Goal: Transaction & Acquisition: Purchase product/service

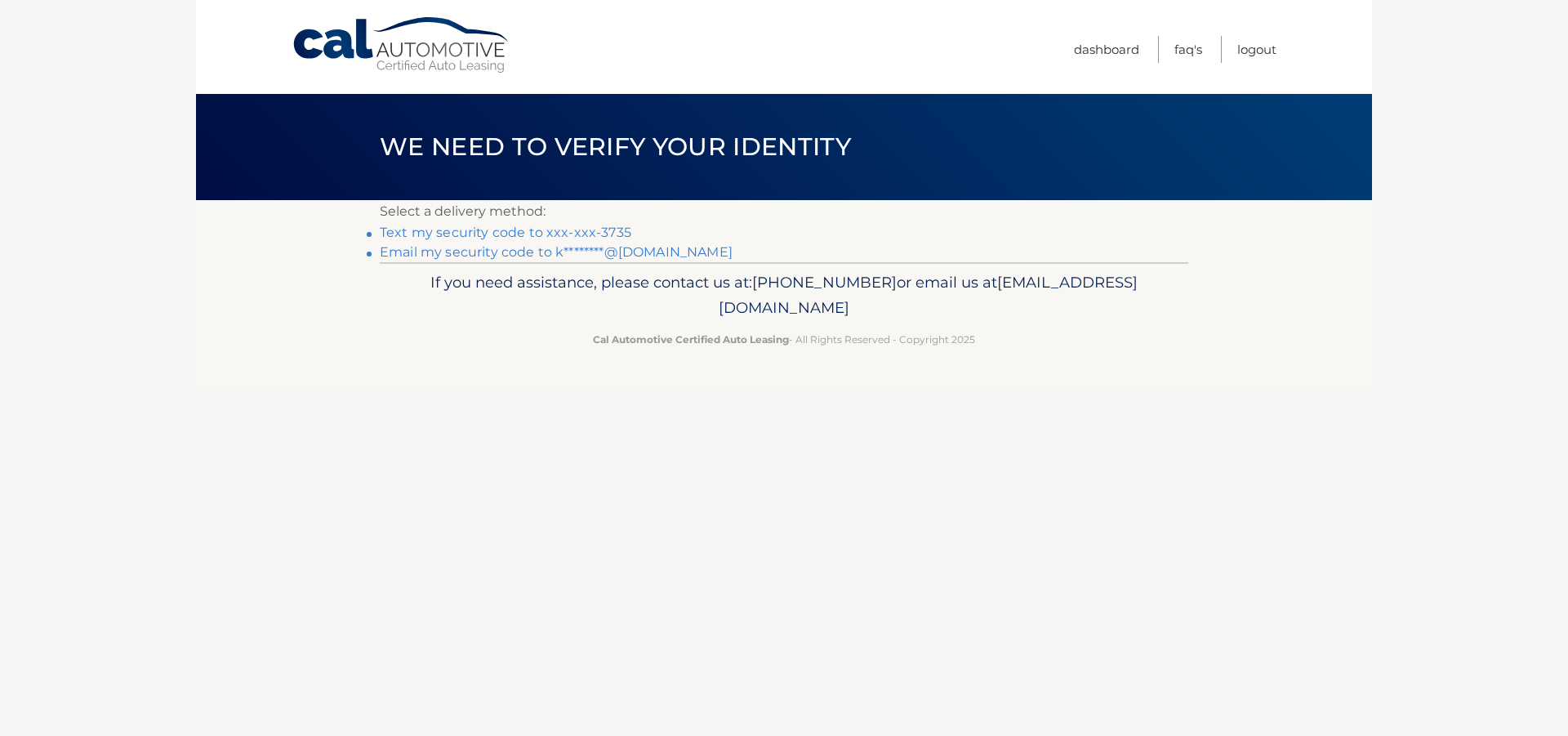
click at [605, 230] on link "Text my security code to xxx-xxx-3735" at bounding box center [505, 232] width 252 height 15
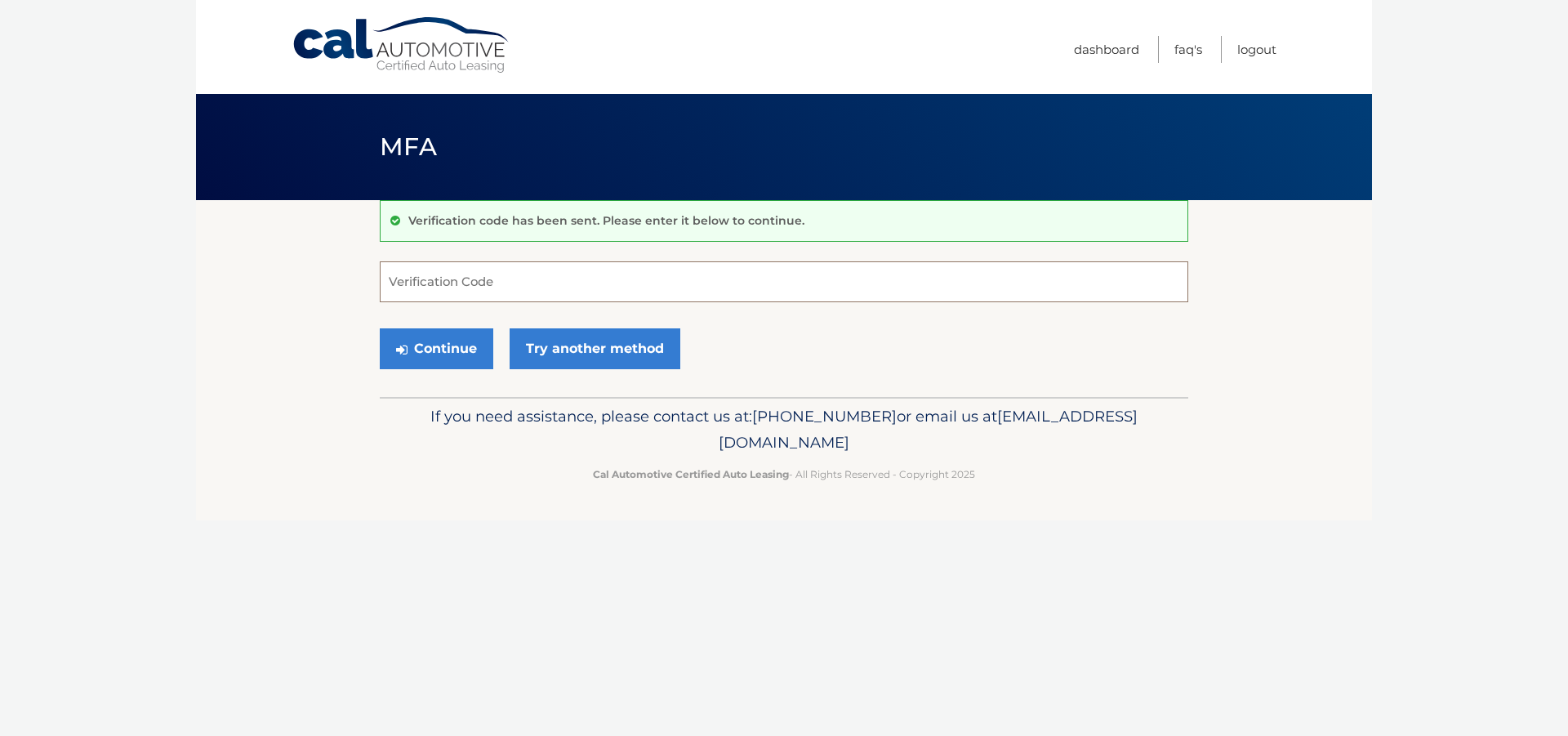
drag, startPoint x: 657, startPoint y: 281, endPoint x: 669, endPoint y: 280, distance: 12.0
click at [660, 282] on input "Verification Code" at bounding box center [784, 282] width 809 height 41
type input "046041"
click at [464, 357] on button "Continue" at bounding box center [436, 349] width 114 height 41
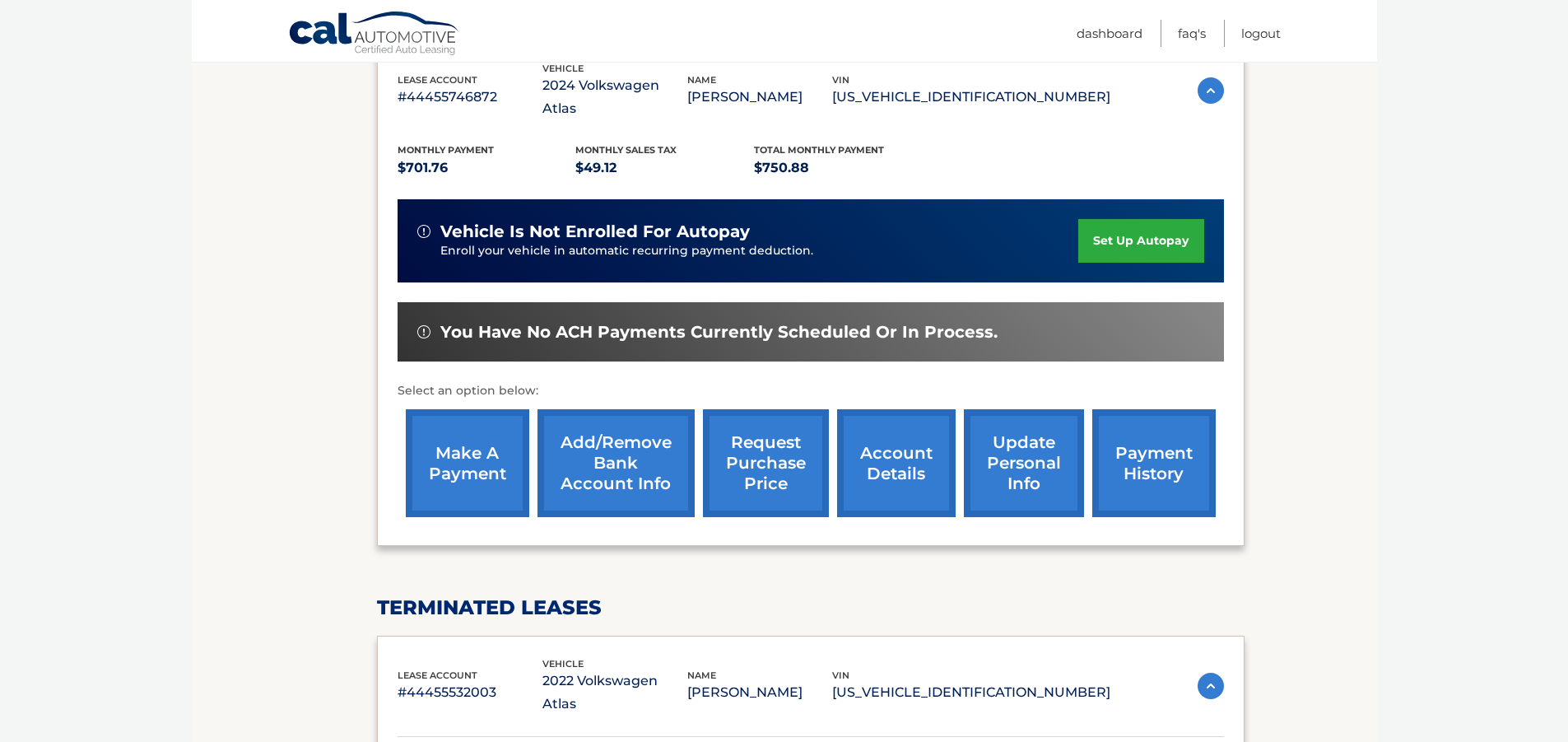
scroll to position [330, 0]
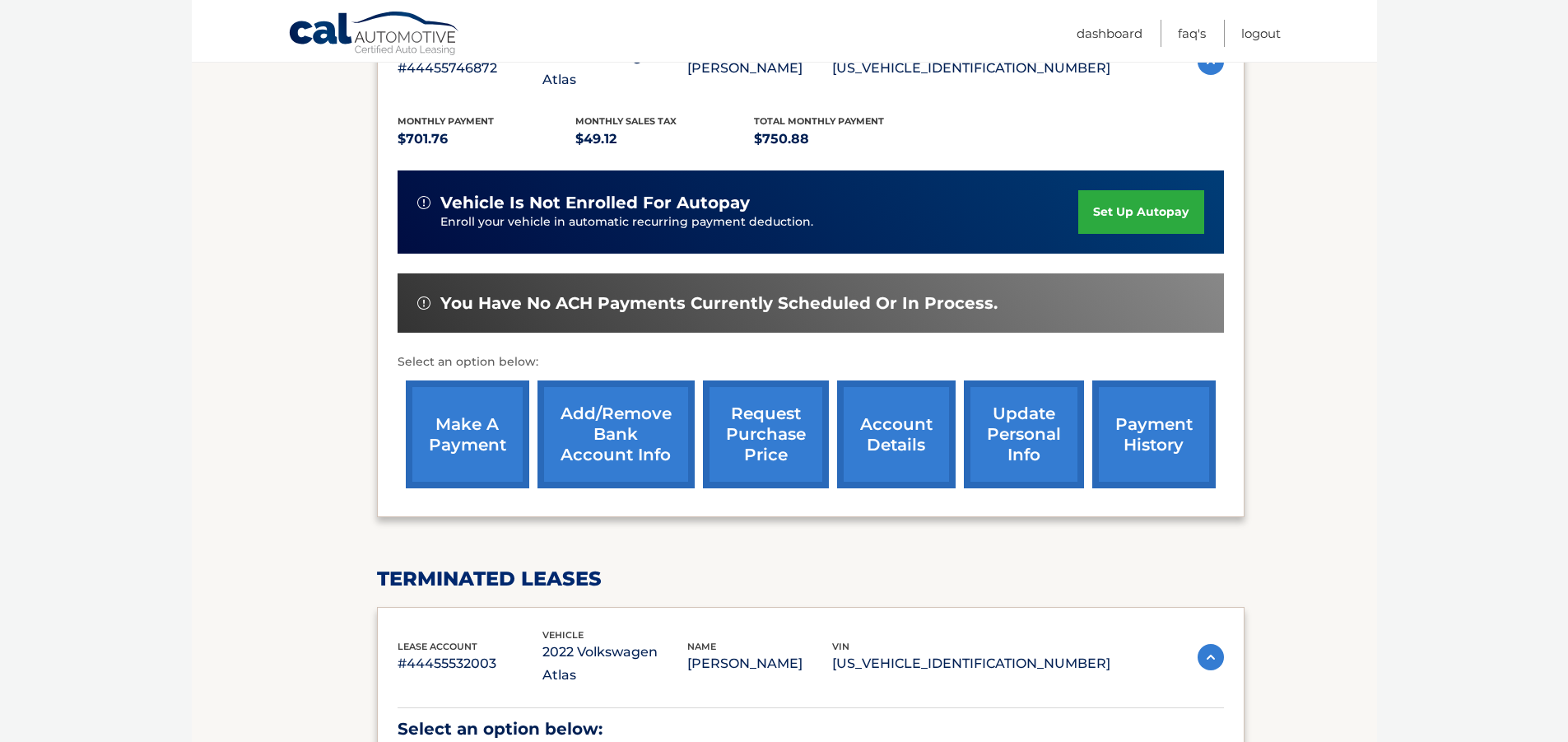
click at [496, 394] on link "make a payment" at bounding box center [467, 434] width 124 height 108
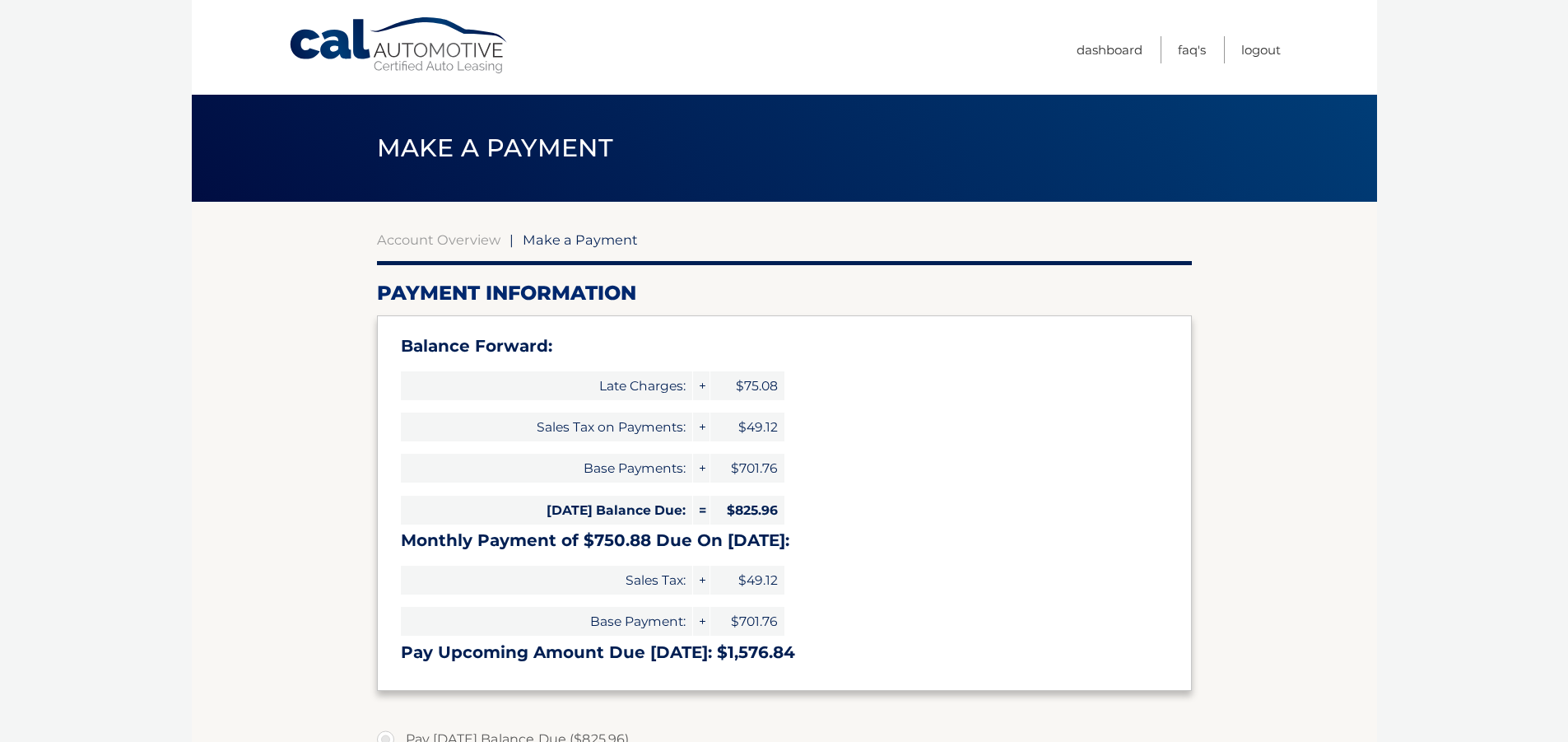
select select "YTQ2M2YyMDItN2M0ZS00NTk3LTkyMGEtNTBiMTNmY2U3ODUw"
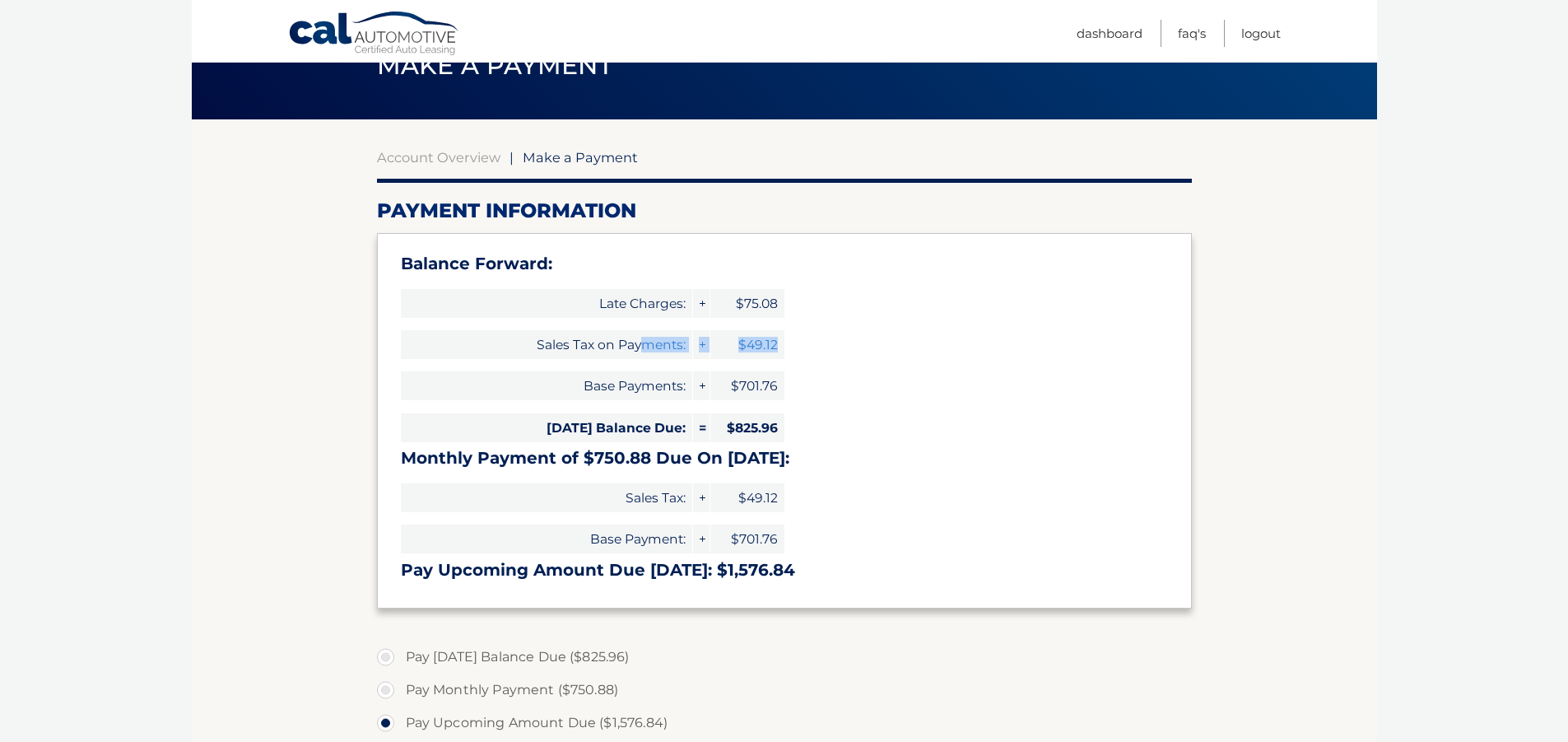
drag, startPoint x: 641, startPoint y: 352, endPoint x: 825, endPoint y: 339, distance: 184.5
click at [825, 339] on div "Balance Forward: Late Charges: + $75.08 Sales Tax on Payments: + $49.12 Base Pa…" at bounding box center [784, 421] width 815 height 376
drag, startPoint x: 803, startPoint y: 288, endPoint x: 725, endPoint y: 294, distance: 78.2
click at [788, 293] on div "Balance Forward: Late Charges: + $75.08 Sales Tax on Payments: + $49.12 Base Pa…" at bounding box center [784, 421] width 815 height 376
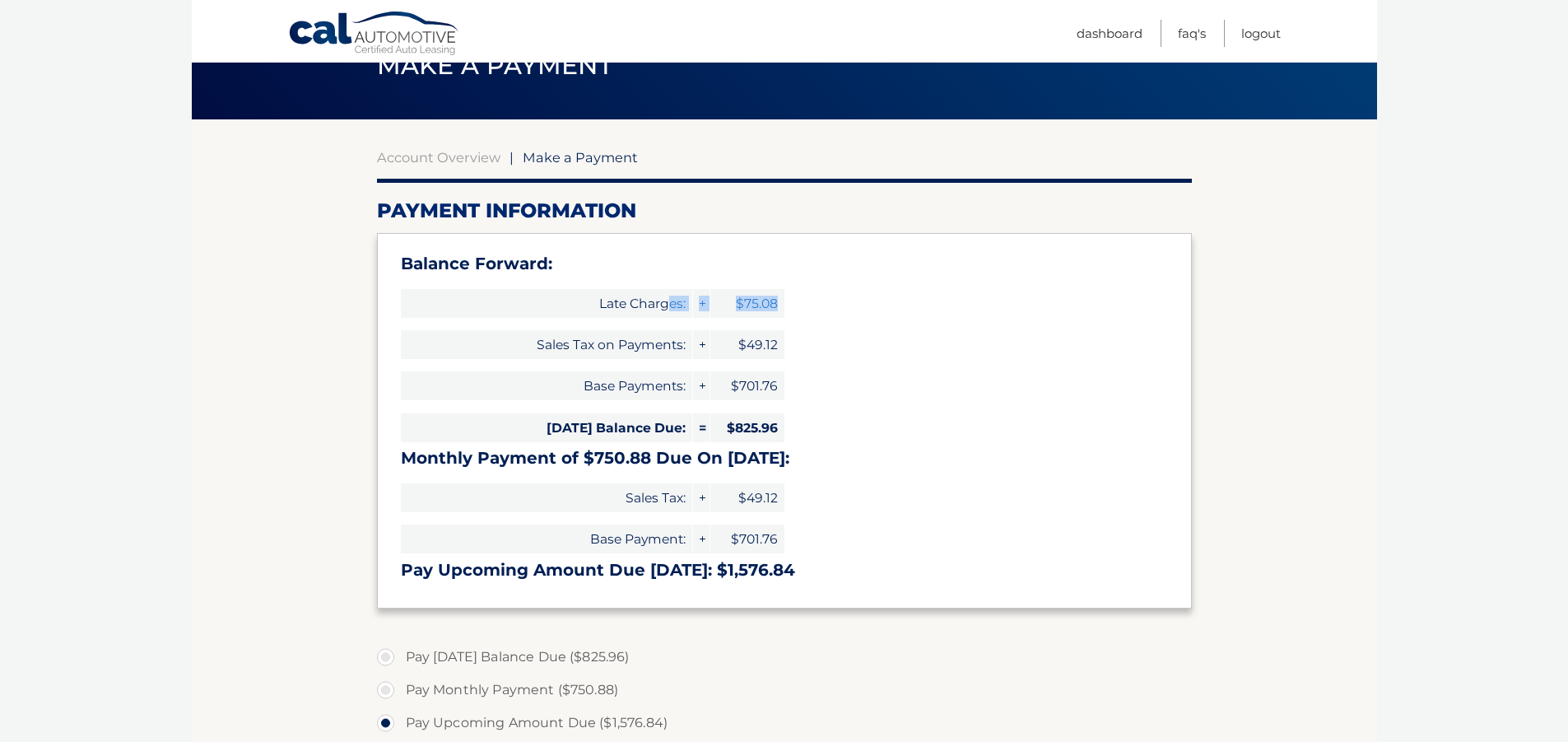
drag, startPoint x: 725, startPoint y: 294, endPoint x: 668, endPoint y: 289, distance: 57.2
click at [668, 289] on div "Late Charges: + $75.08" at bounding box center [592, 303] width 383 height 41
click at [821, 313] on div "Balance Forward: Late Charges: + $75.08 Sales Tax on Payments: + $49.12 Base Pa…" at bounding box center [784, 421] width 815 height 376
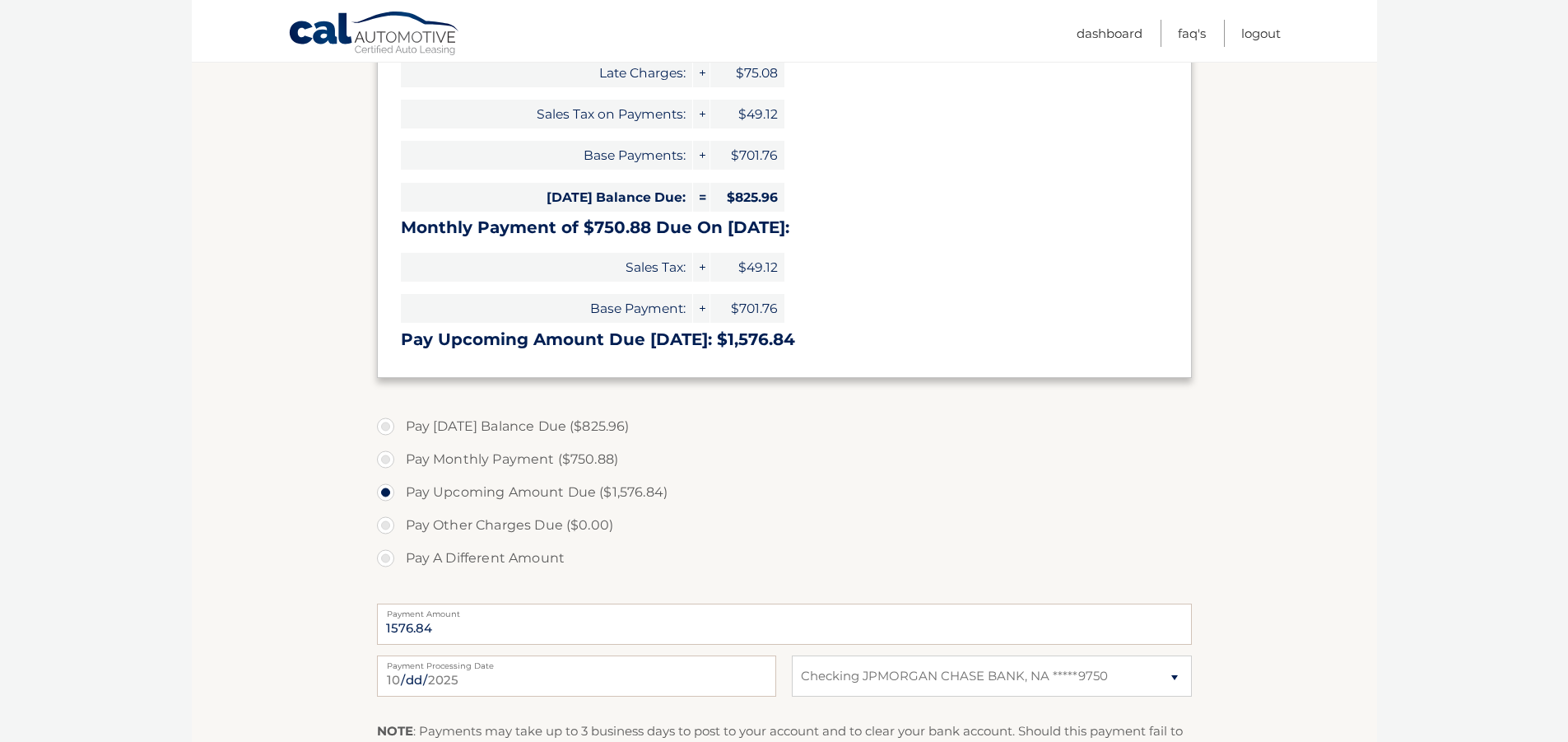
scroll to position [330, 0]
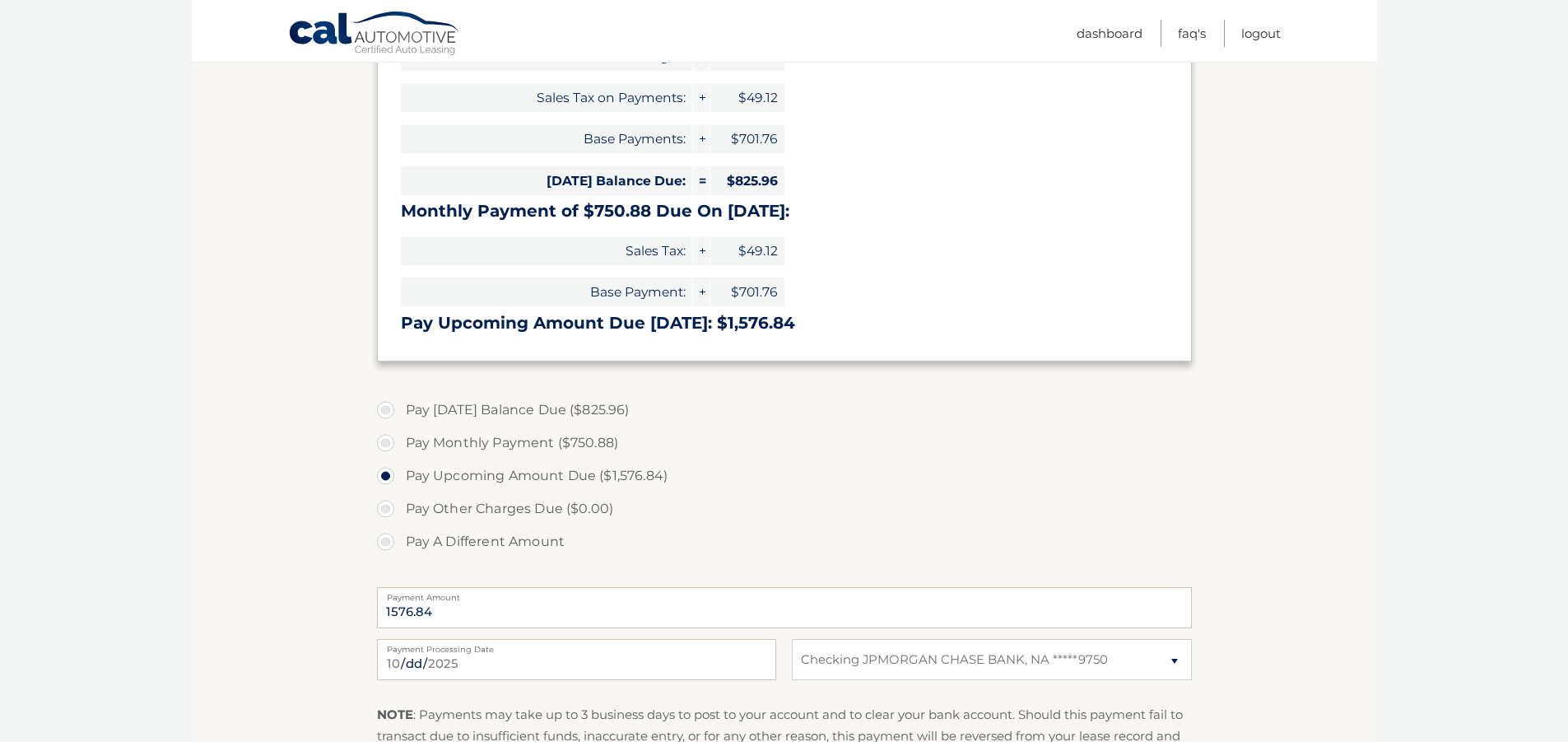
click at [382, 405] on label "Pay Today's Balance Due ($825.96)" at bounding box center [784, 410] width 815 height 33
click at [383, 405] on input "Pay Today's Balance Due ($825.96)" at bounding box center [391, 406] width 16 height 26
radio input "true"
type input "825.96"
click at [761, 447] on label "Pay Monthly Payment ($750.88)" at bounding box center [784, 442] width 815 height 33
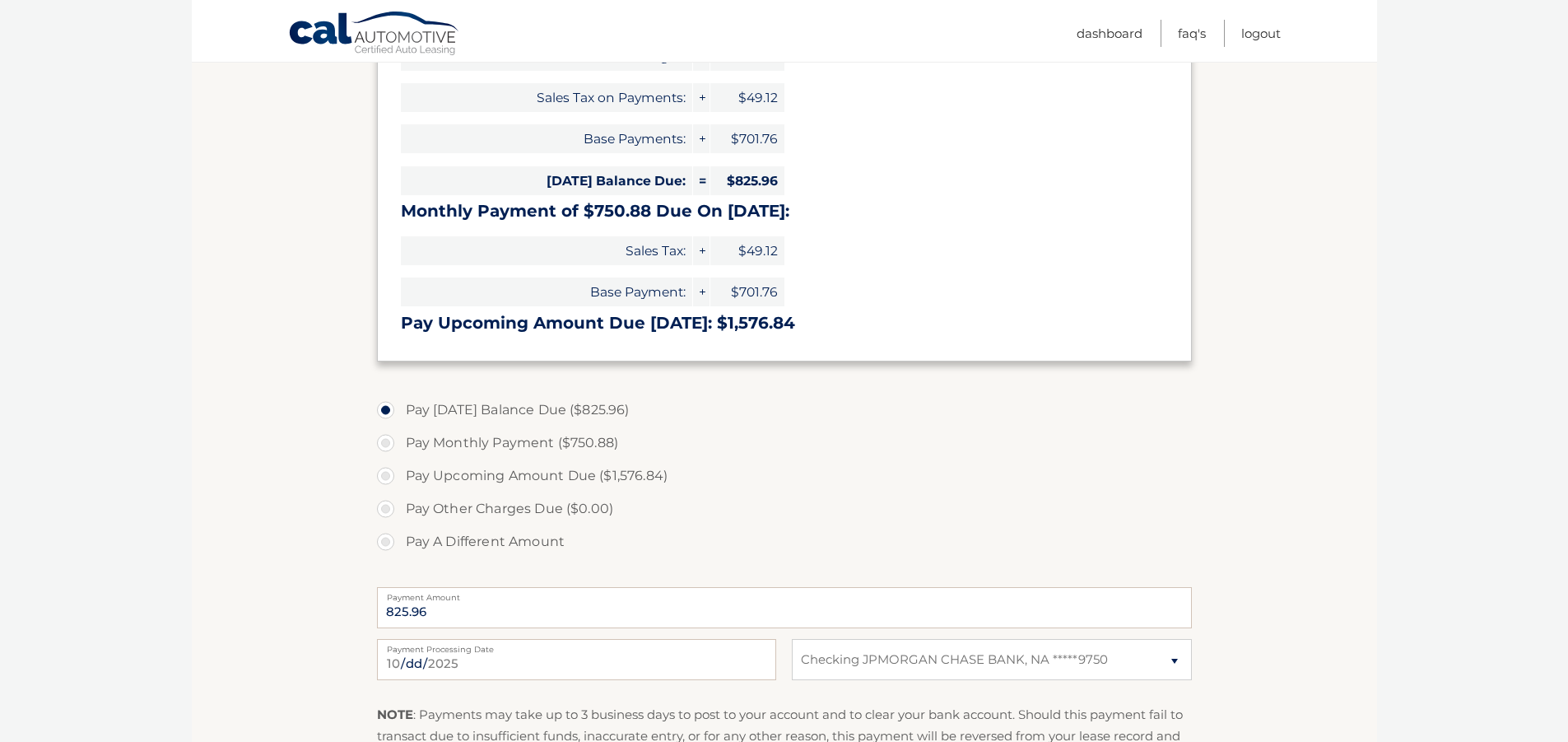
click at [400, 447] on input "Pay Monthly Payment ($750.88)" at bounding box center [391, 439] width 16 height 26
radio input "true"
type input "750.88"
click at [384, 412] on label "Pay Today's Balance Due ($825.96)" at bounding box center [784, 410] width 815 height 33
click at [384, 412] on input "Pay Today's Balance Due ($825.96)" at bounding box center [391, 406] width 16 height 26
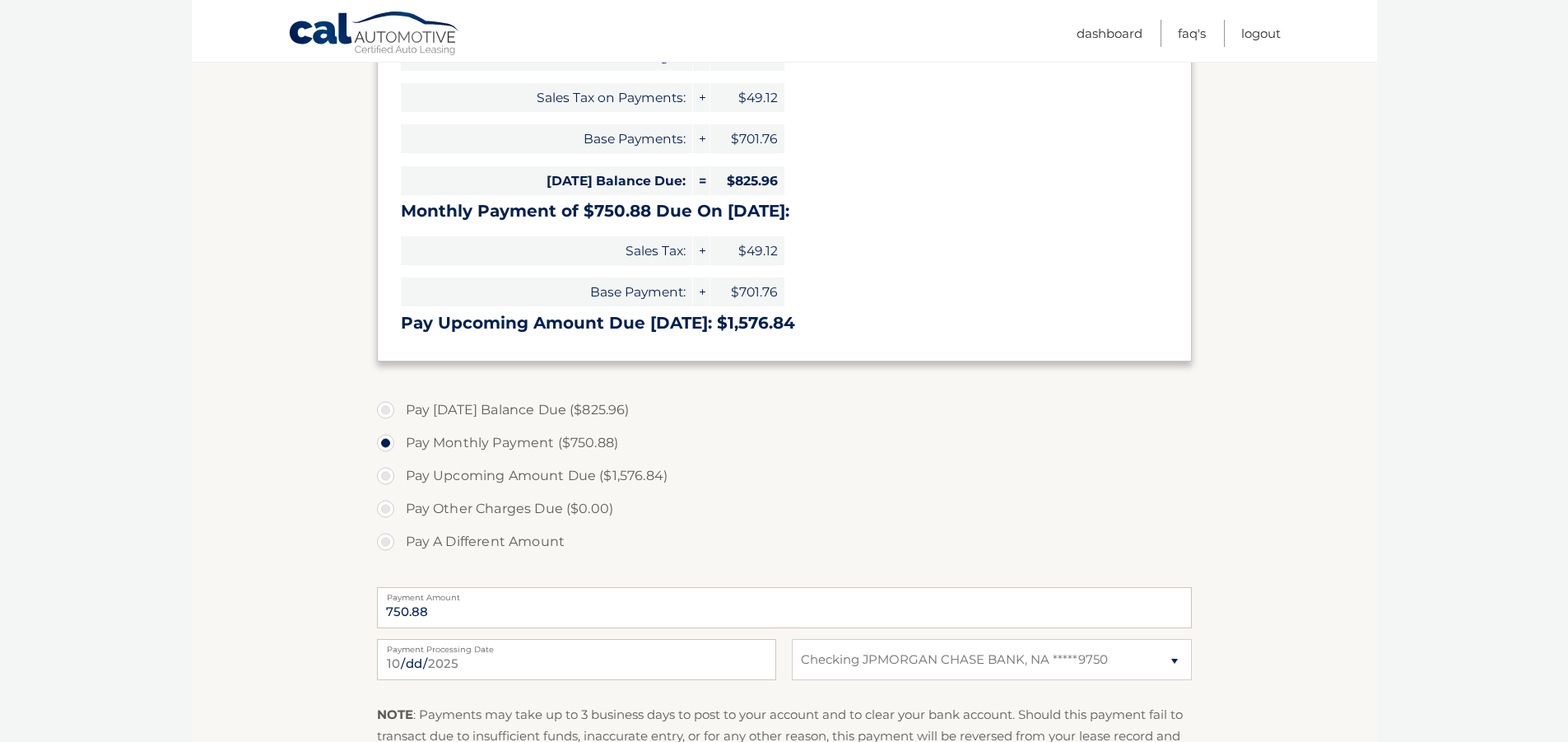
radio input "true"
type input "825.96"
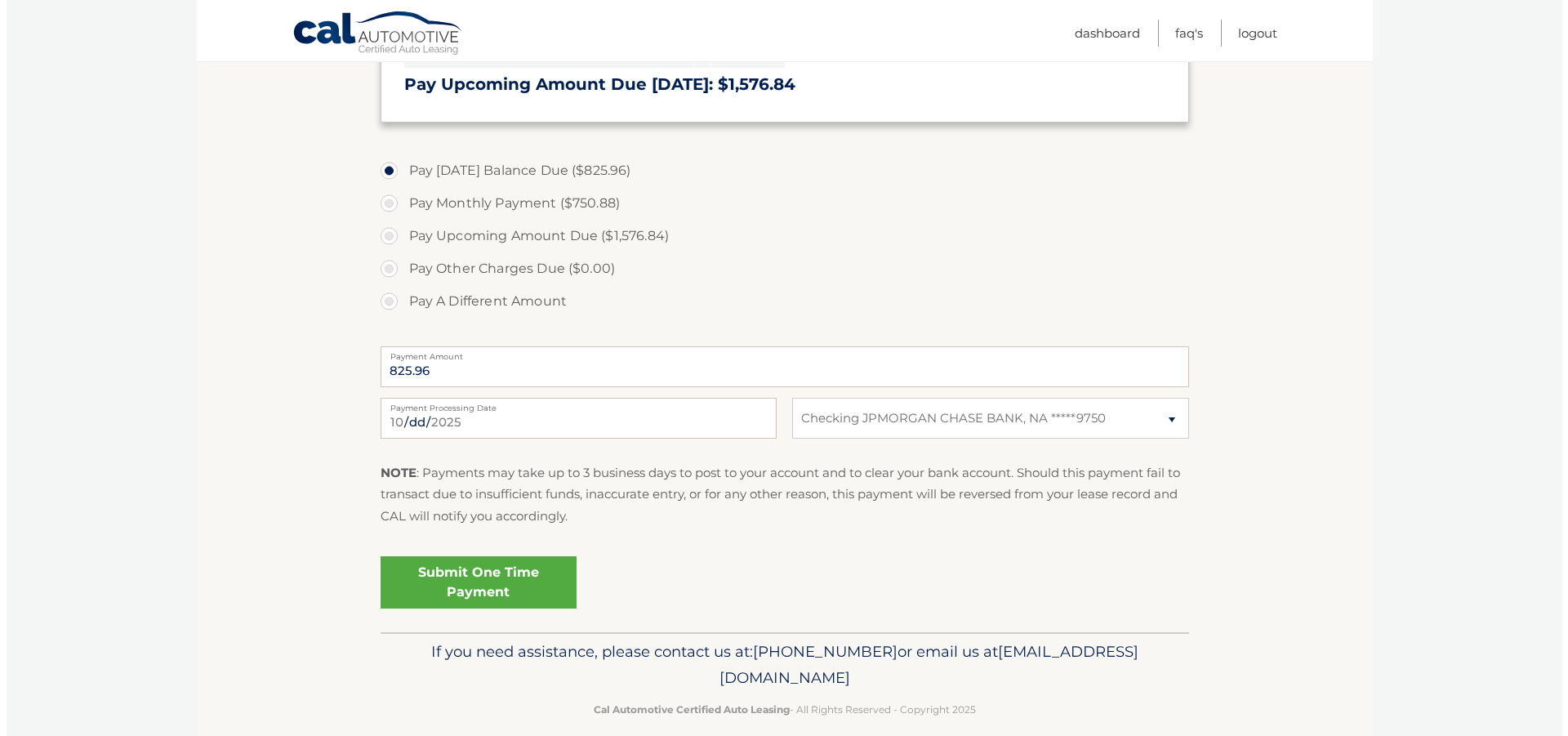
scroll to position [572, 0]
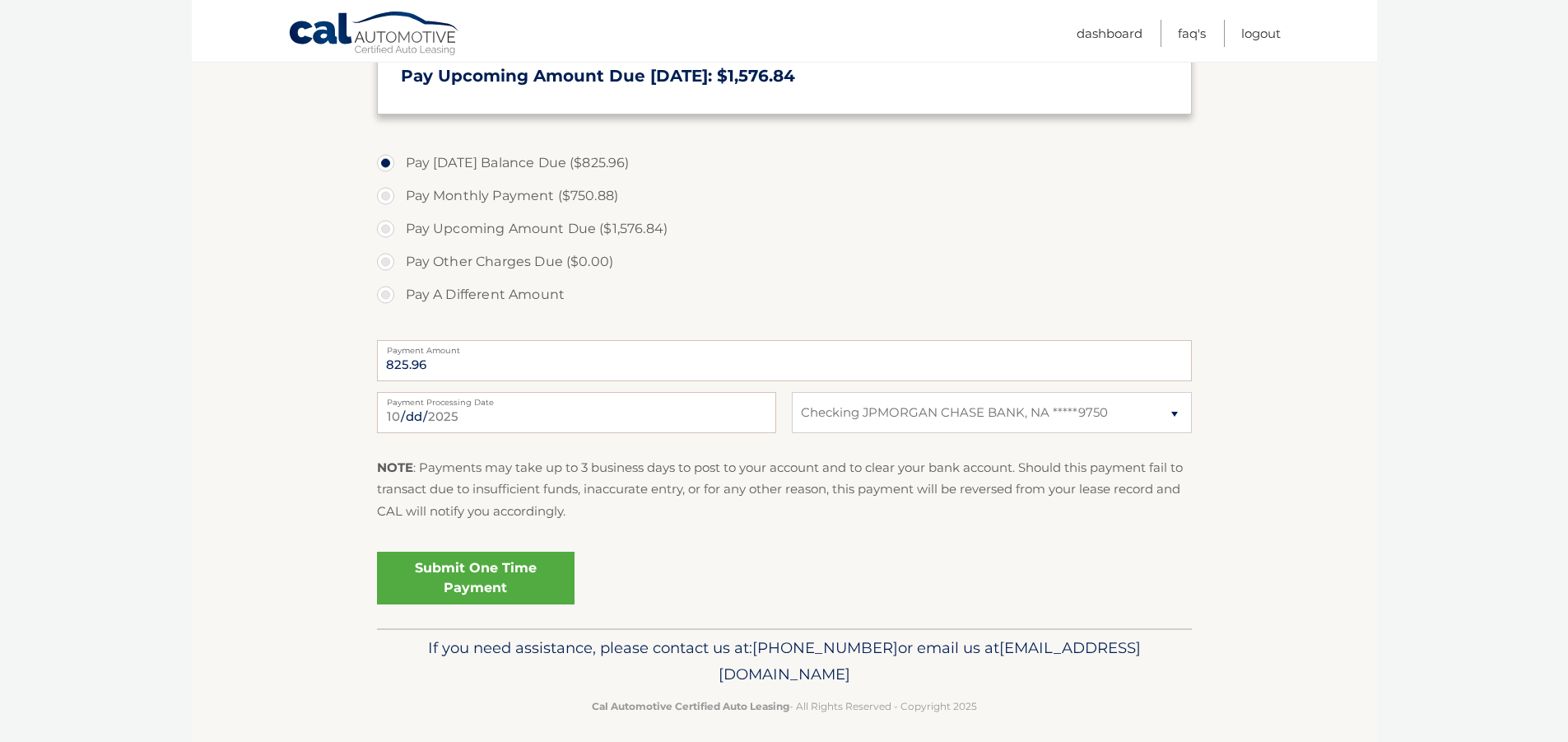
click at [458, 586] on link "Submit One Time Payment" at bounding box center [475, 578] width 197 height 53
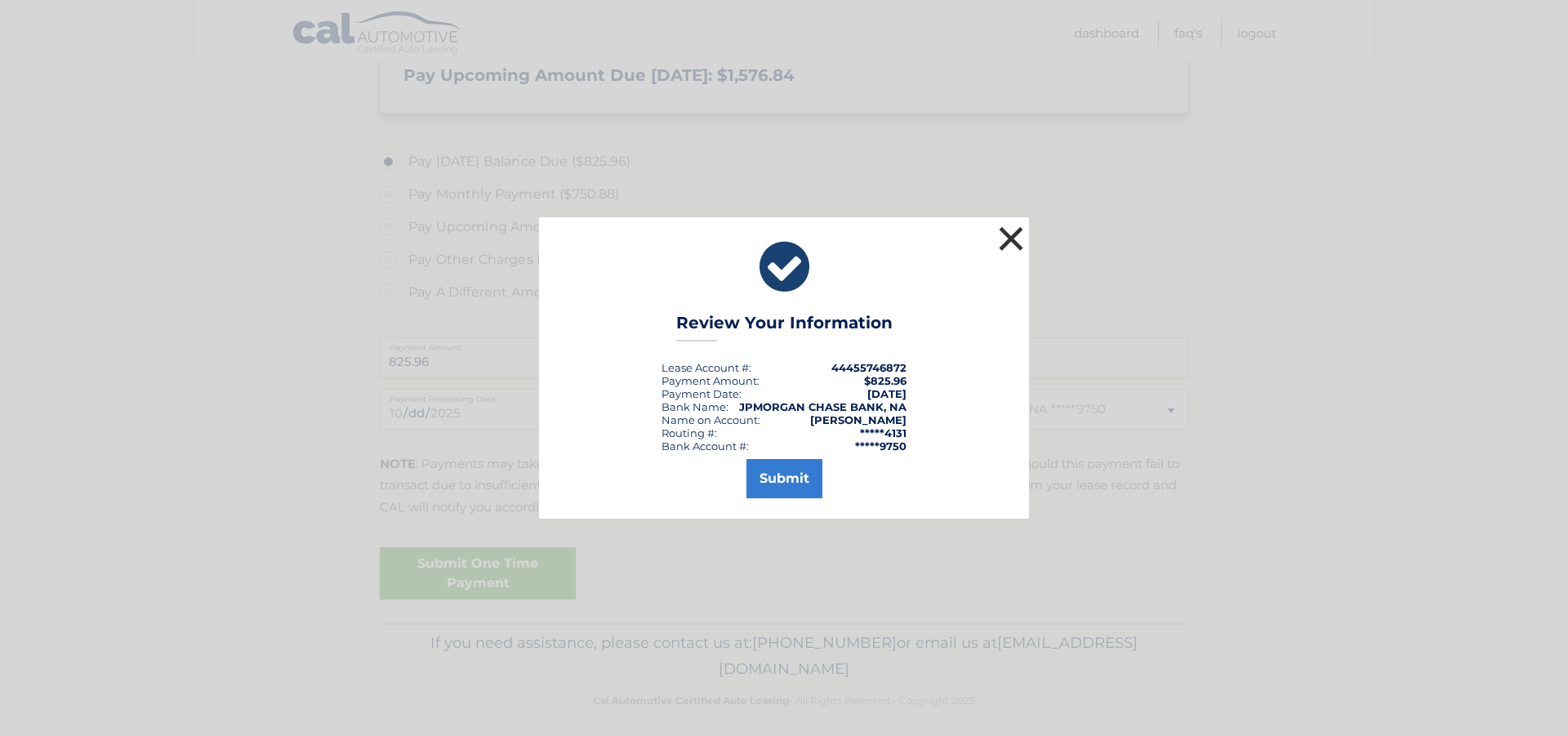
click at [1019, 241] on button "×" at bounding box center [1011, 238] width 33 height 33
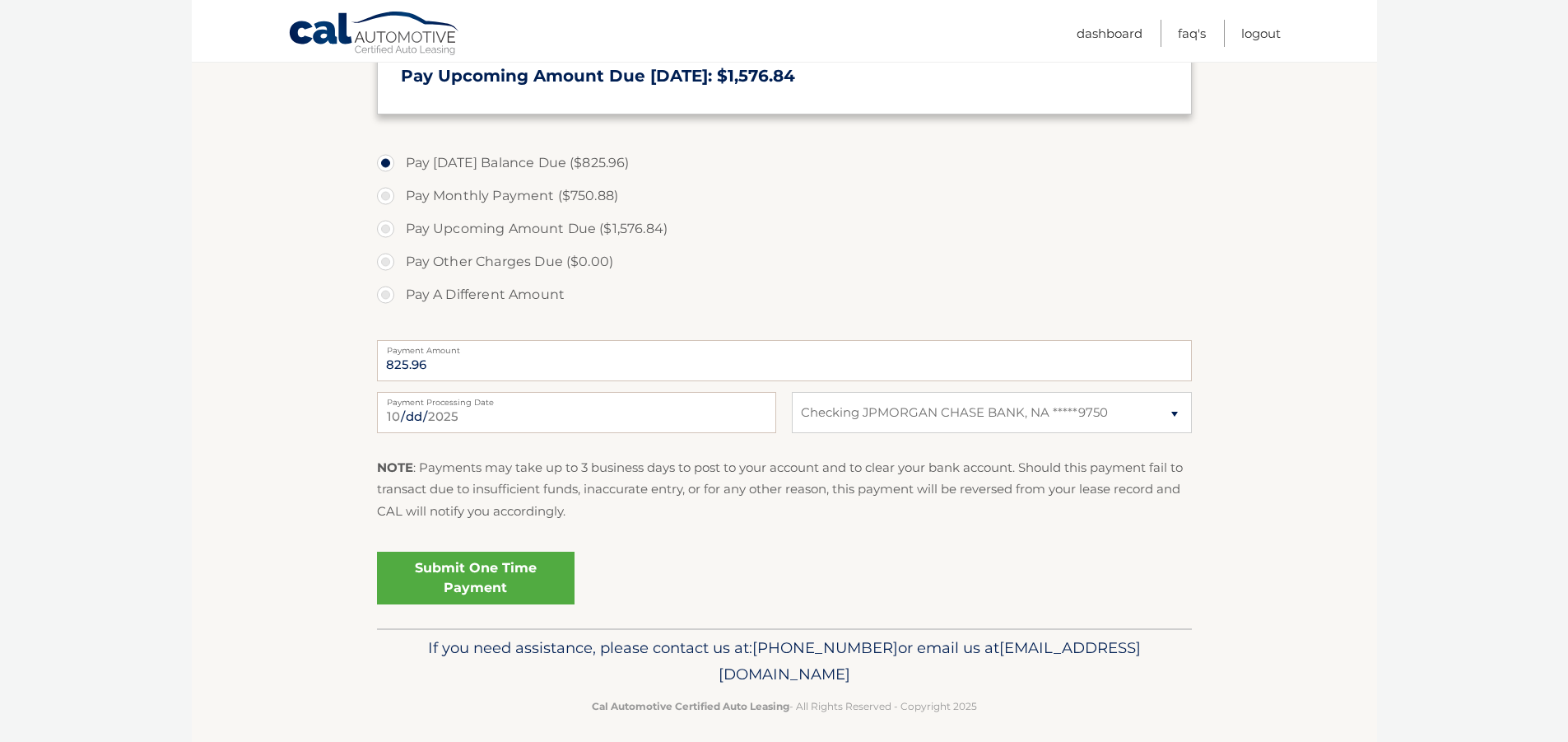
click at [485, 573] on link "Submit One Time Payment" at bounding box center [475, 578] width 197 height 53
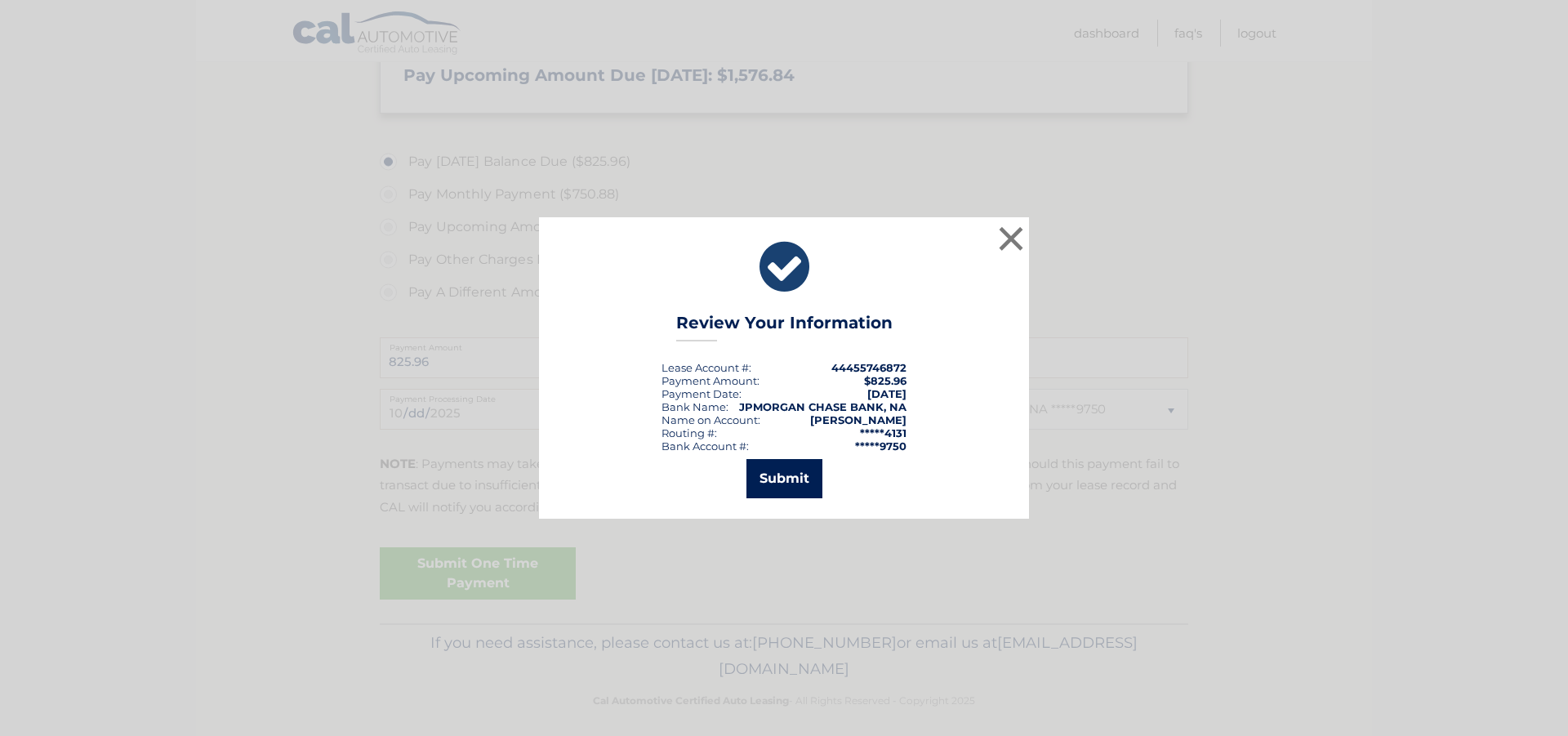
click at [767, 468] on button "Submit" at bounding box center [784, 479] width 76 height 39
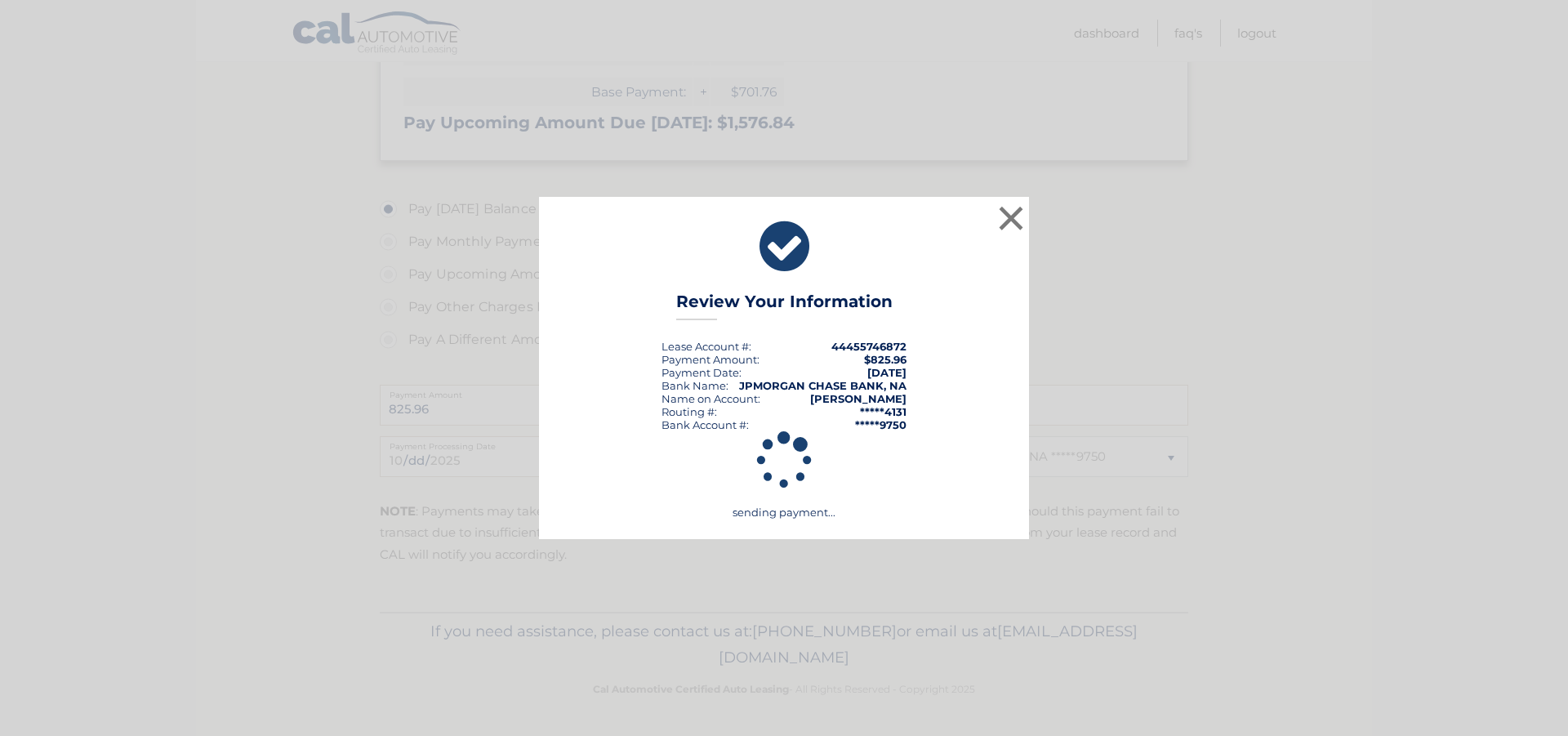
scroll to position [524, 0]
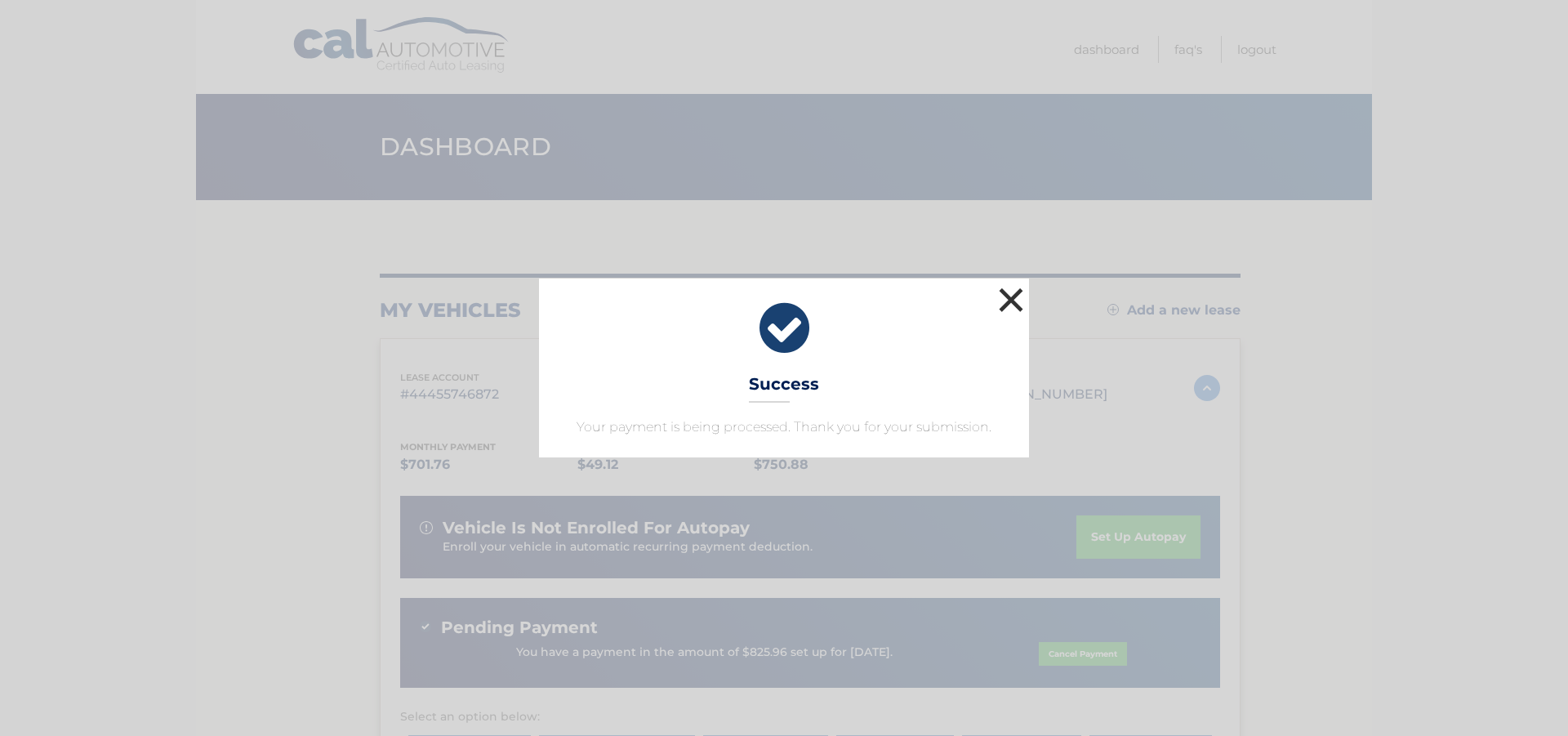
click at [1018, 302] on button "×" at bounding box center [1011, 300] width 33 height 33
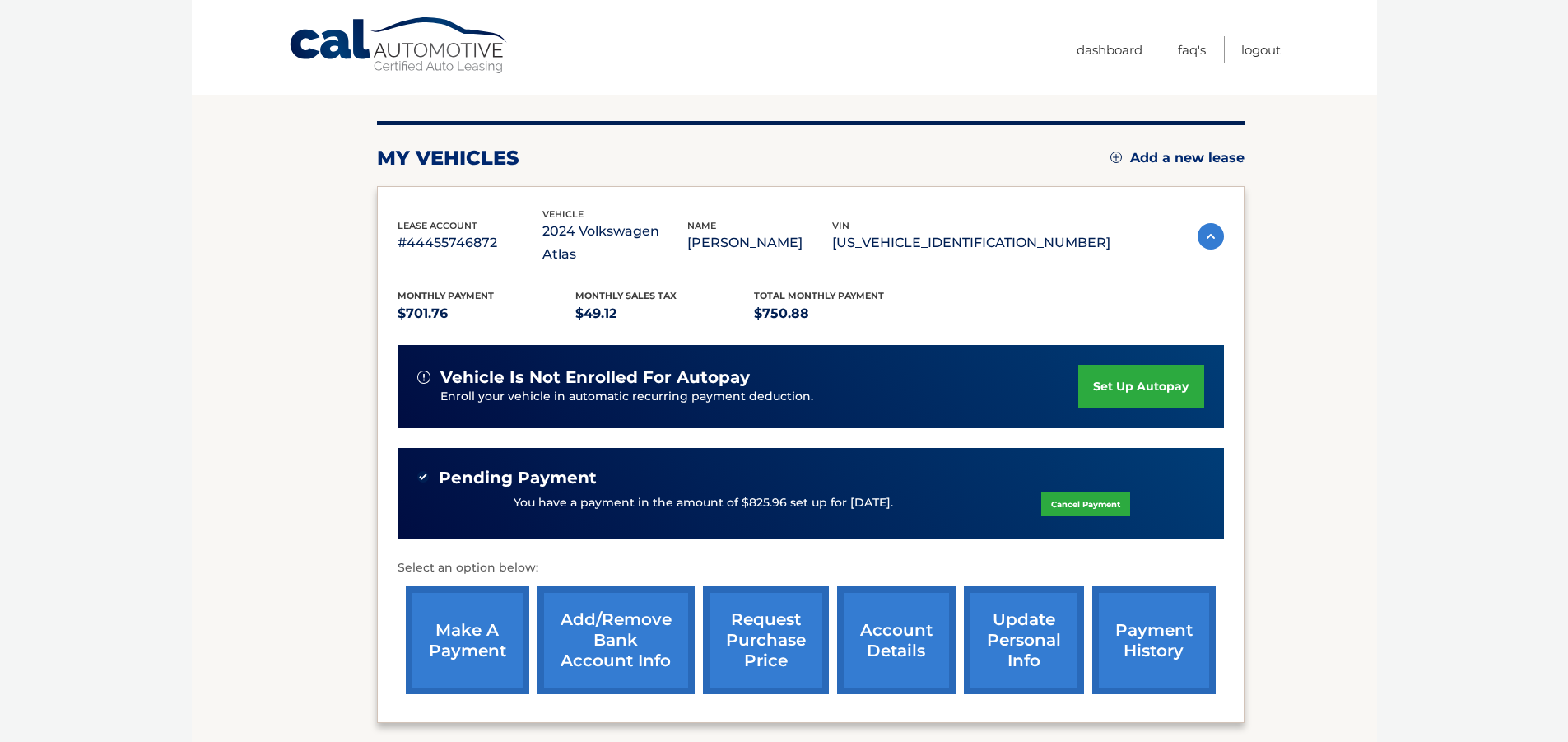
scroll to position [494, 0]
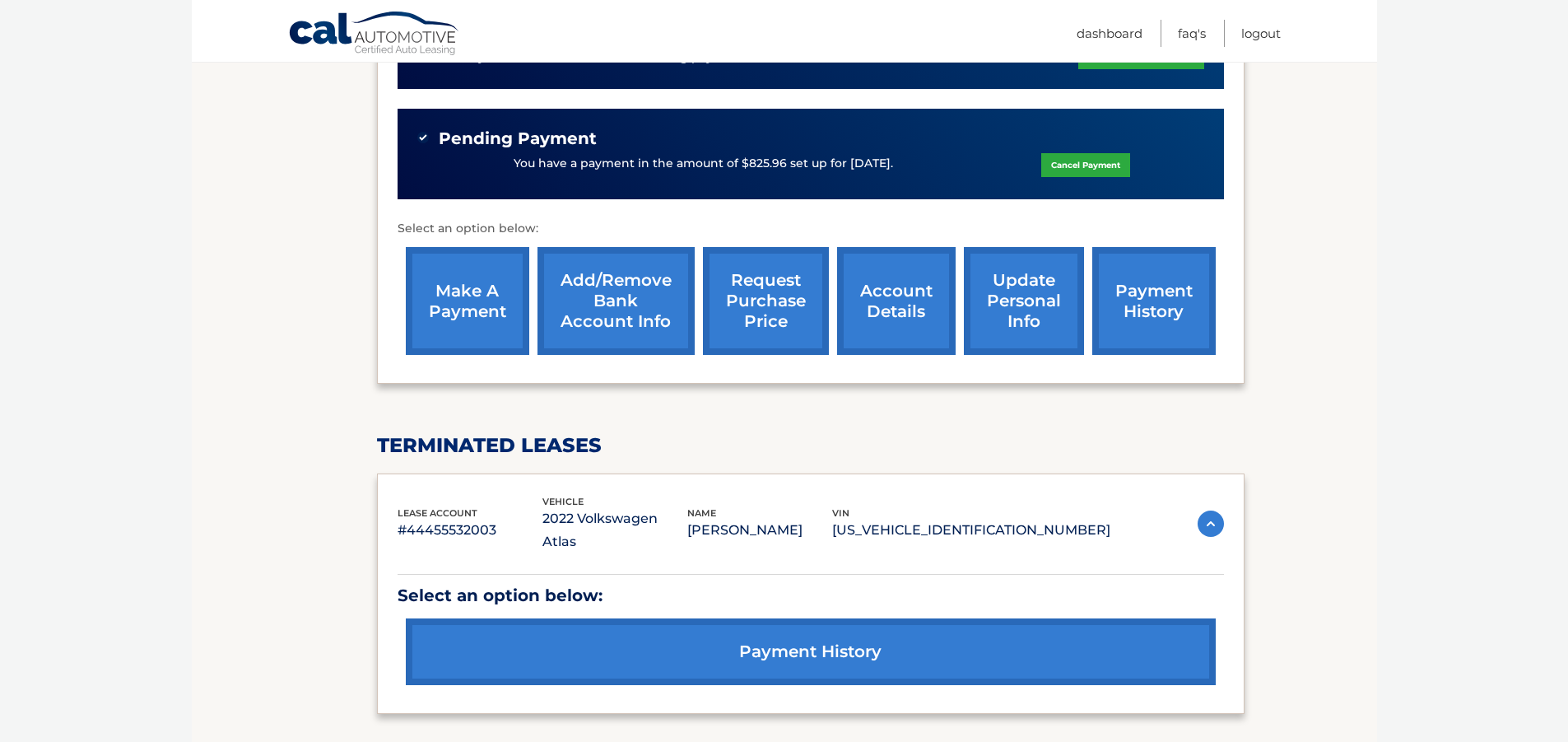
click at [914, 276] on link "account details" at bounding box center [896, 301] width 119 height 108
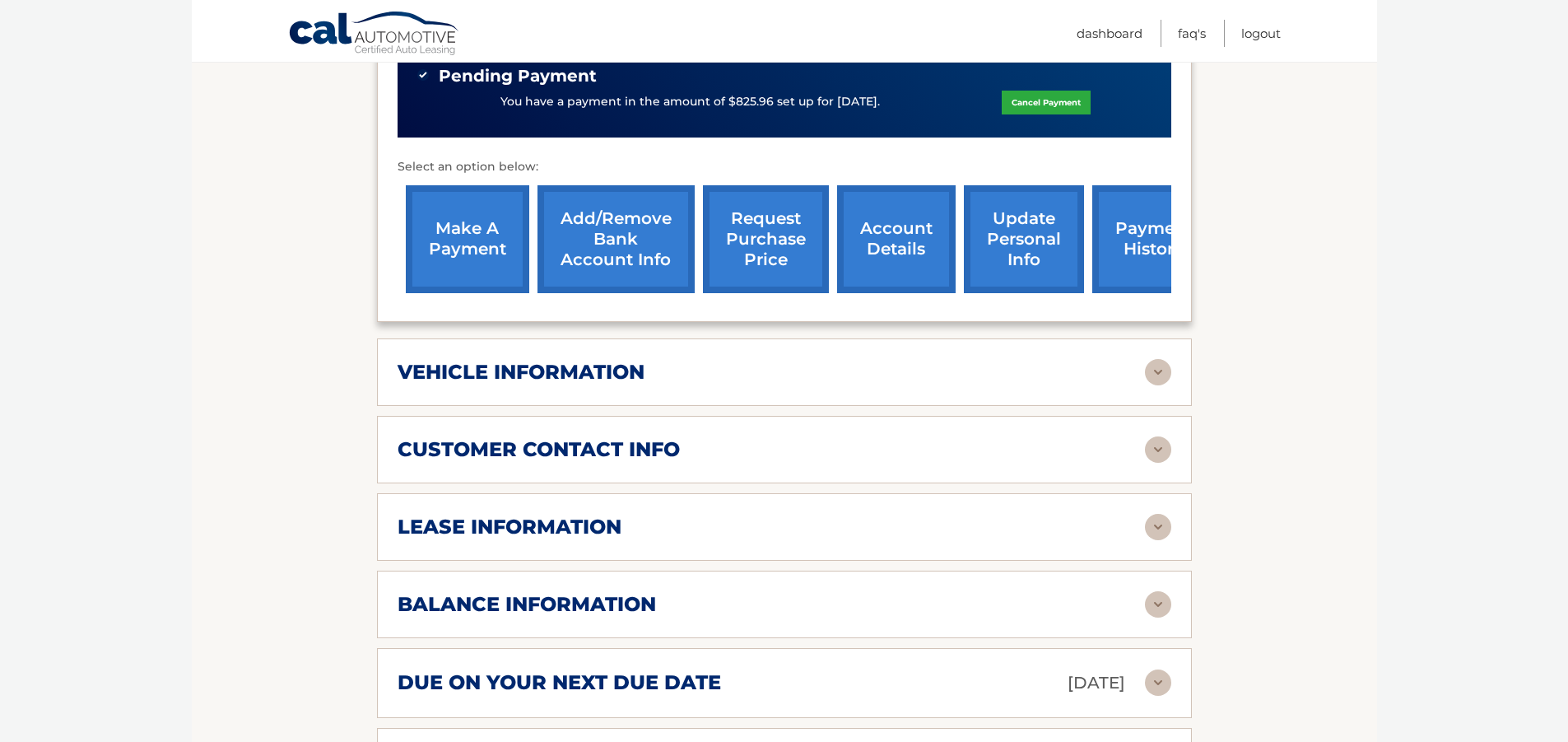
scroll to position [823, 0]
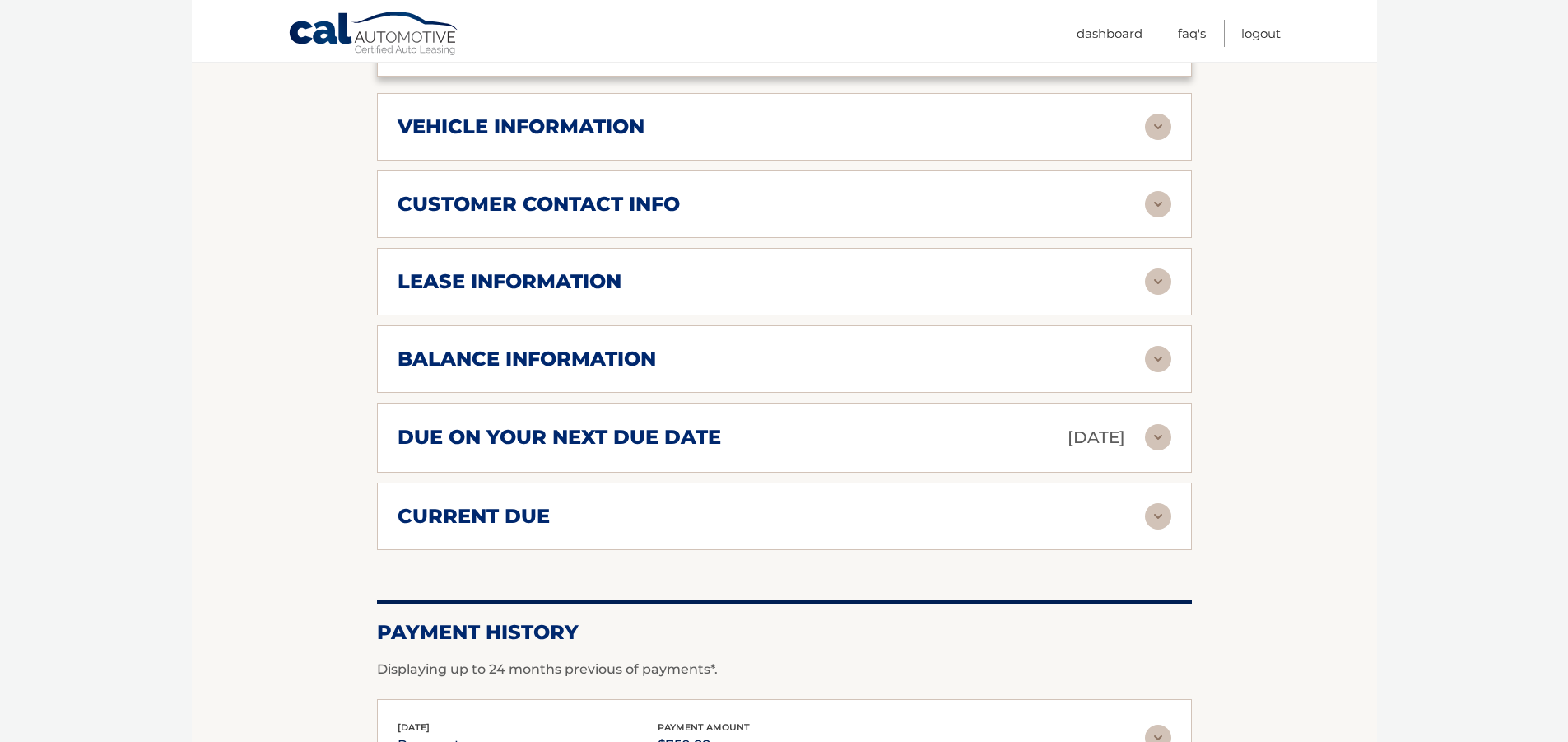
click at [1157, 346] on img at bounding box center [1157, 359] width 26 height 26
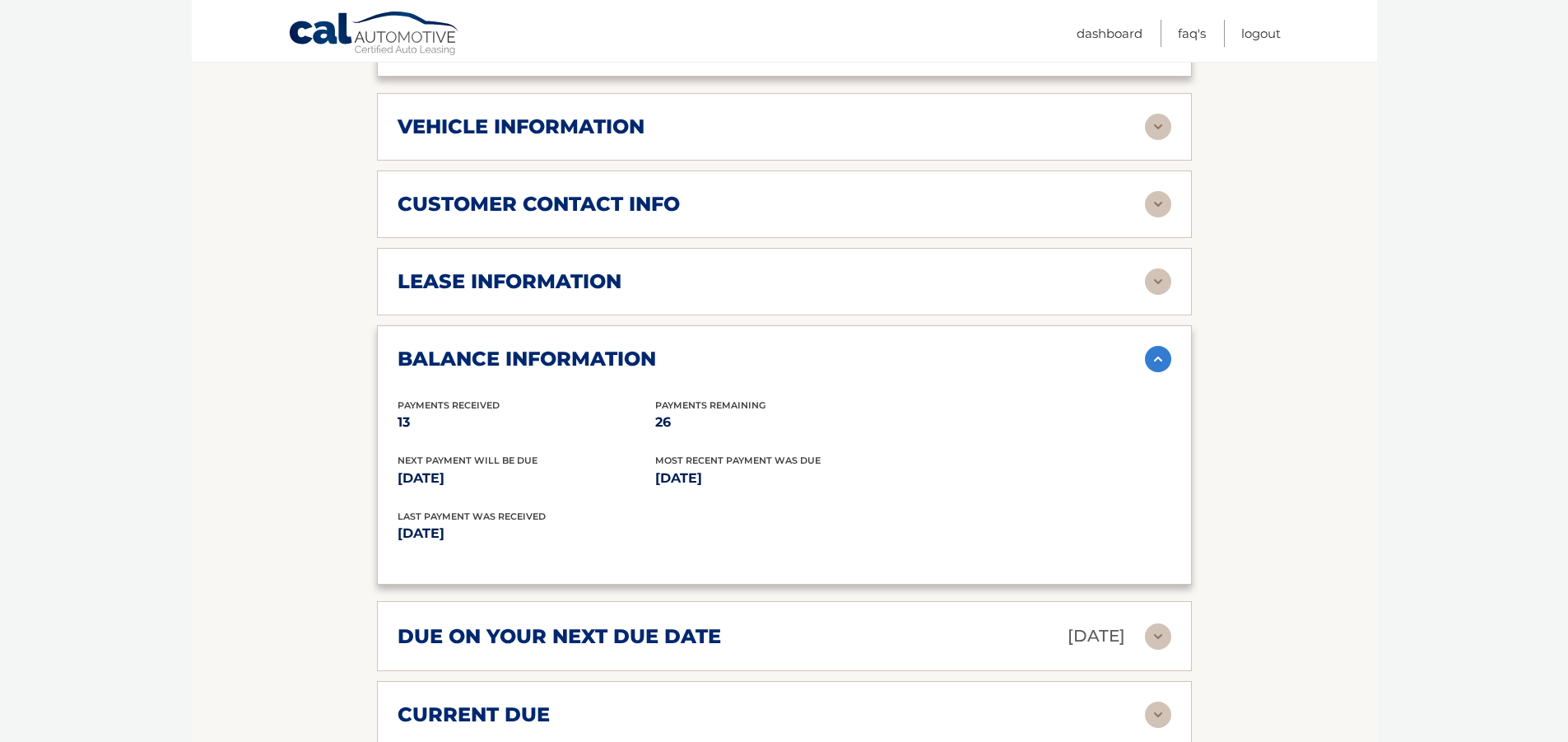
click at [1157, 346] on img at bounding box center [1157, 359] width 26 height 26
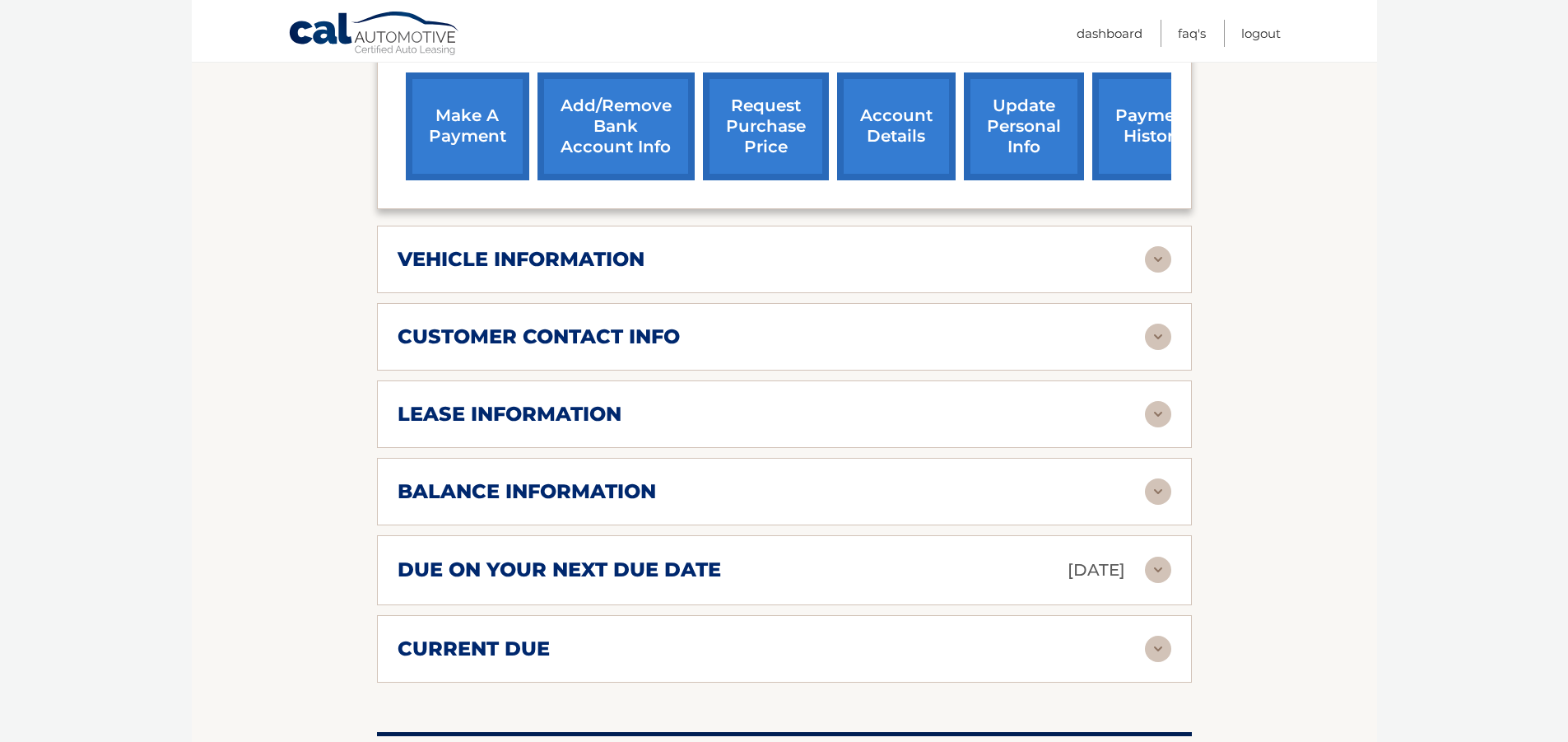
scroll to position [675, 0]
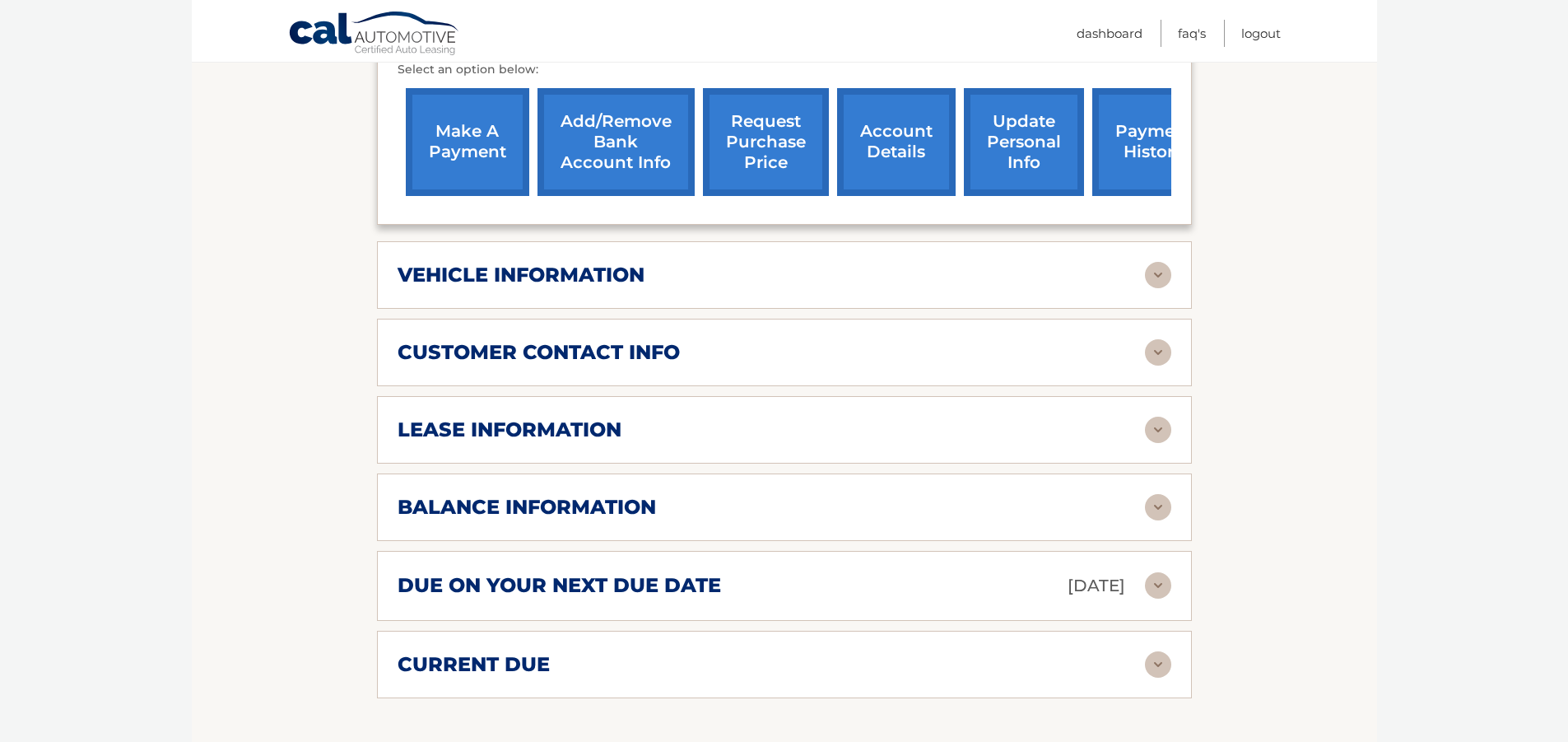
click at [1160, 262] on img at bounding box center [1157, 275] width 26 height 26
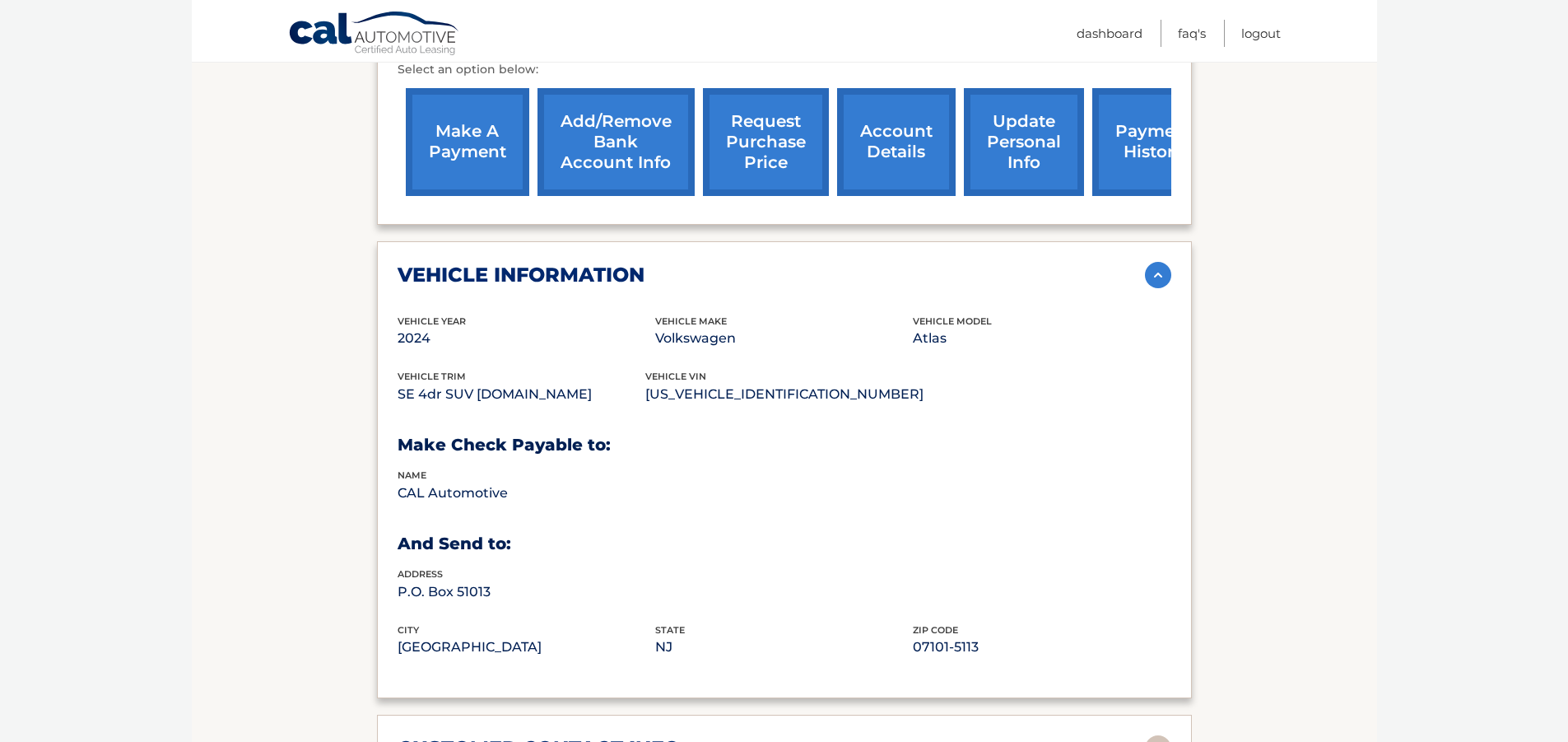
click at [1155, 262] on img at bounding box center [1157, 275] width 26 height 26
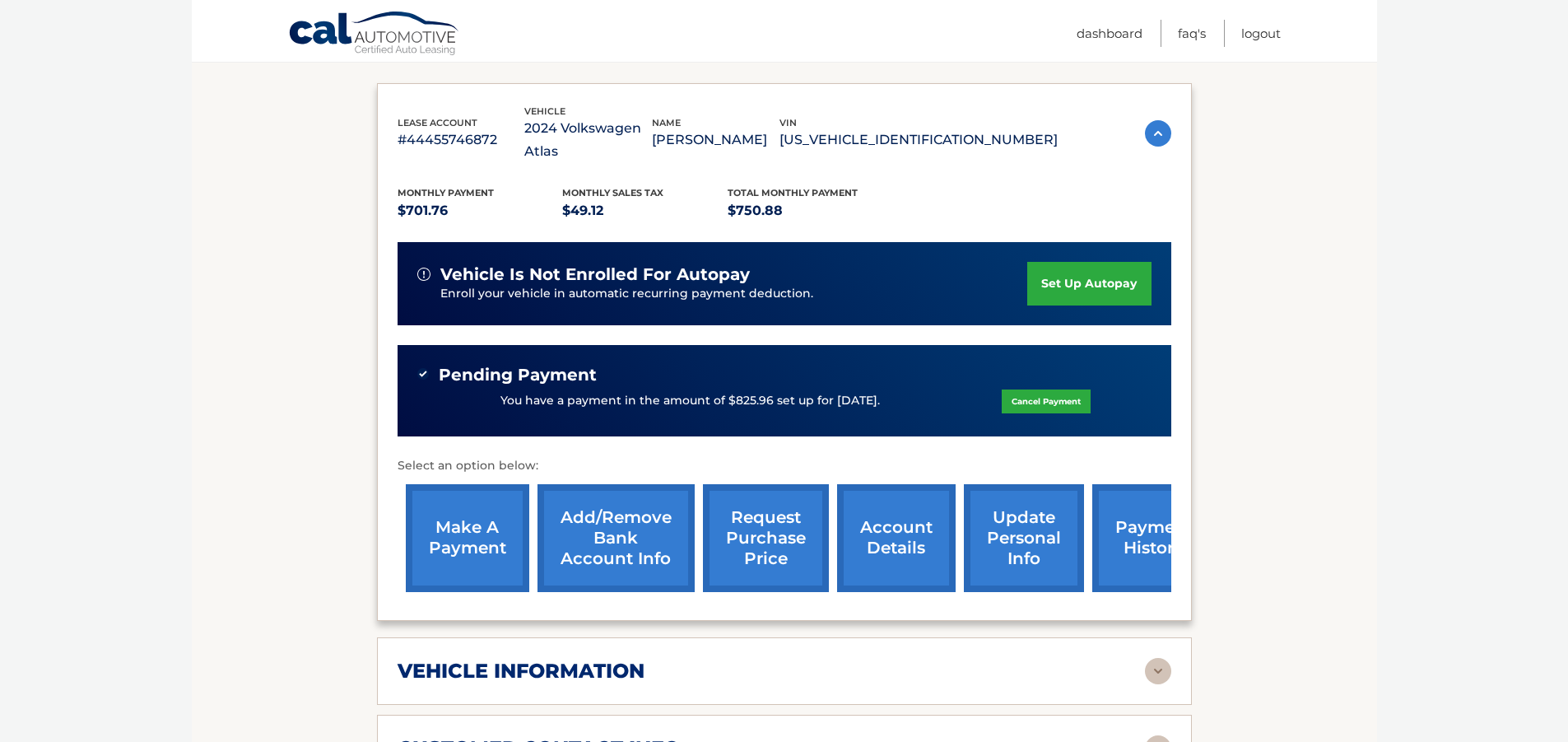
scroll to position [181, 0]
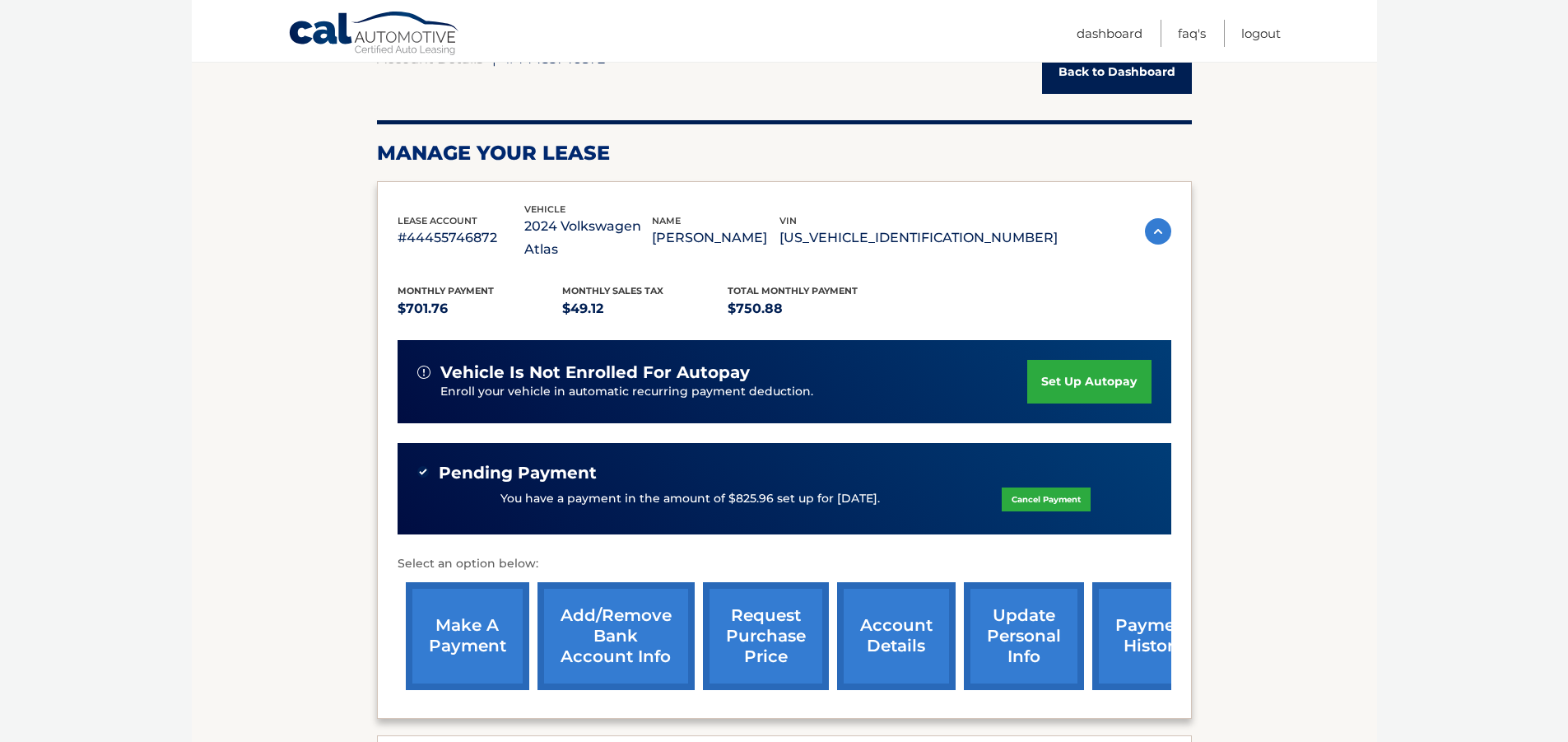
click at [753, 619] on link "request purchase price" at bounding box center [766, 636] width 126 height 108
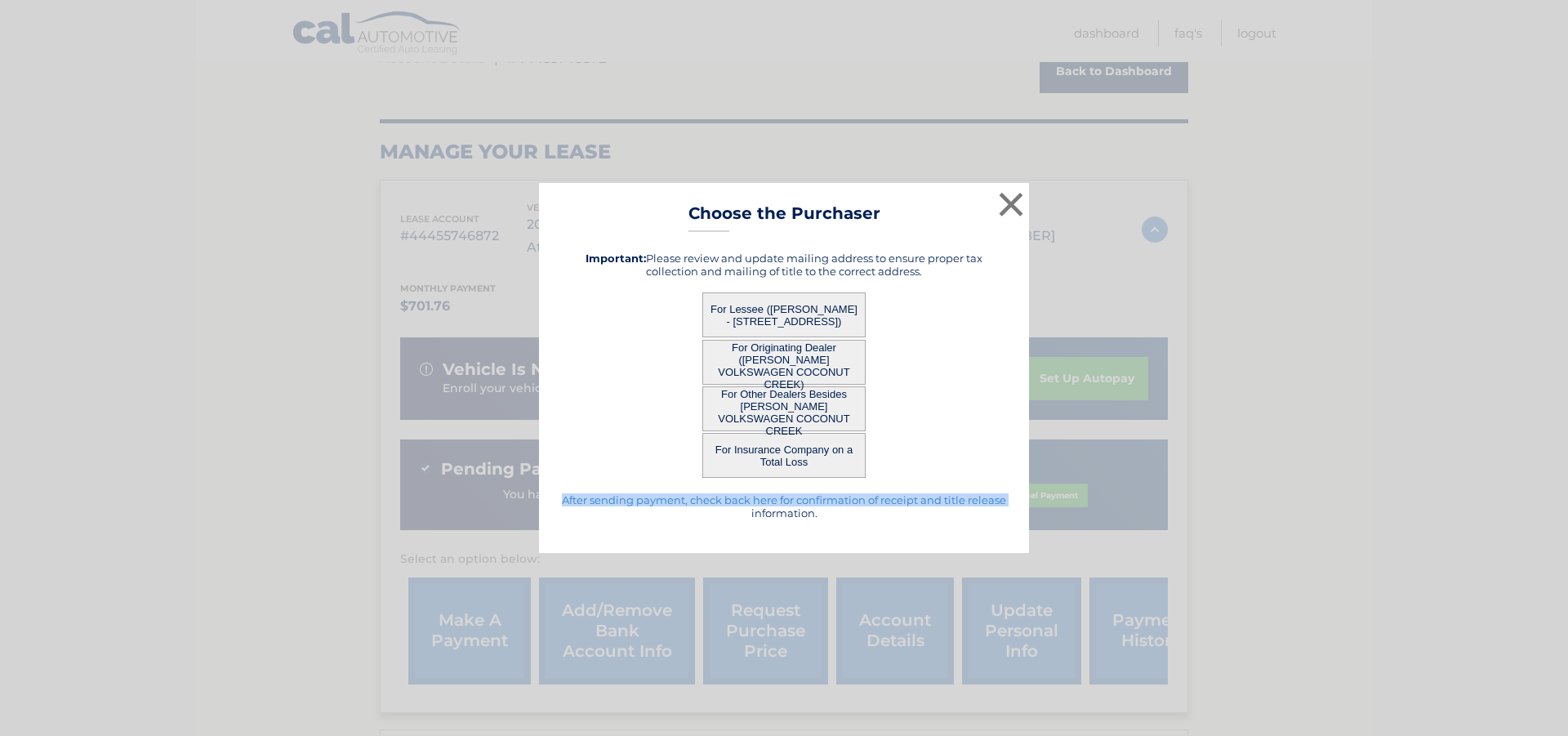
drag, startPoint x: 585, startPoint y: 506, endPoint x: 955, endPoint y: 518, distance: 370.2
click at [957, 521] on div "After sending payment, check back here for confirmation of receipt and title re…" at bounding box center [784, 385] width 449 height 294
click at [950, 514] on h5 "After sending payment, check back here for confirmation of receipt and title re…" at bounding box center [784, 506] width 449 height 26
drag, startPoint x: 950, startPoint y: 514, endPoint x: 940, endPoint y: 513, distance: 10.0
click at [946, 514] on h5 "After sending payment, check back here for confirmation of receipt and title re…" at bounding box center [784, 506] width 449 height 26
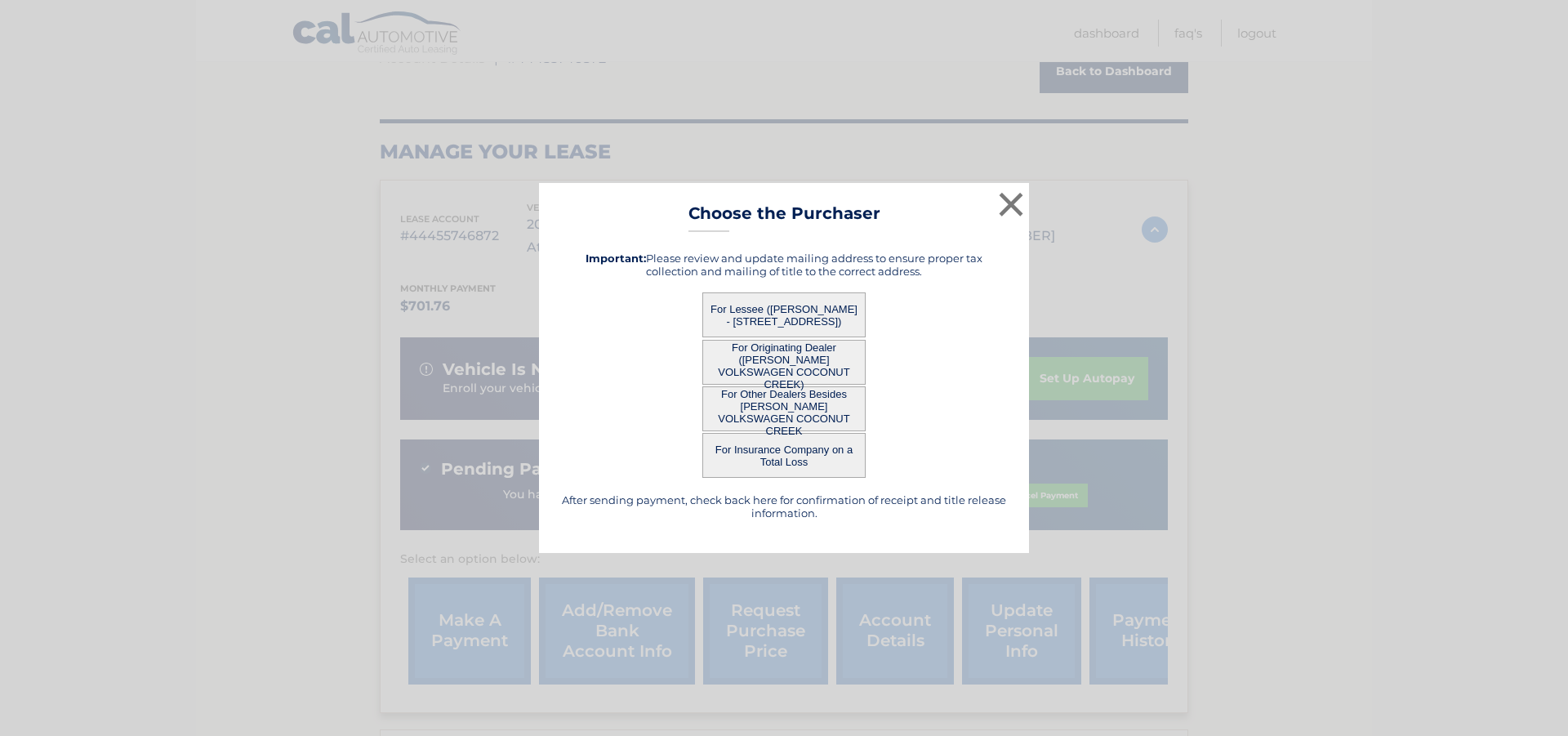
click at [736, 493] on h5 "After sending payment, check back here for confirmation of receipt and title re…" at bounding box center [784, 506] width 449 height 26
drag, startPoint x: 736, startPoint y: 492, endPoint x: 803, endPoint y: 506, distance: 68.4
click at [803, 506] on h5 "After sending payment, check back here for confirmation of receipt and title re…" at bounding box center [784, 506] width 449 height 26
click at [759, 415] on button "For Other Dealers Besides [PERSON_NAME] VOLKSWAGEN COCONUT CREEK" at bounding box center [784, 408] width 163 height 45
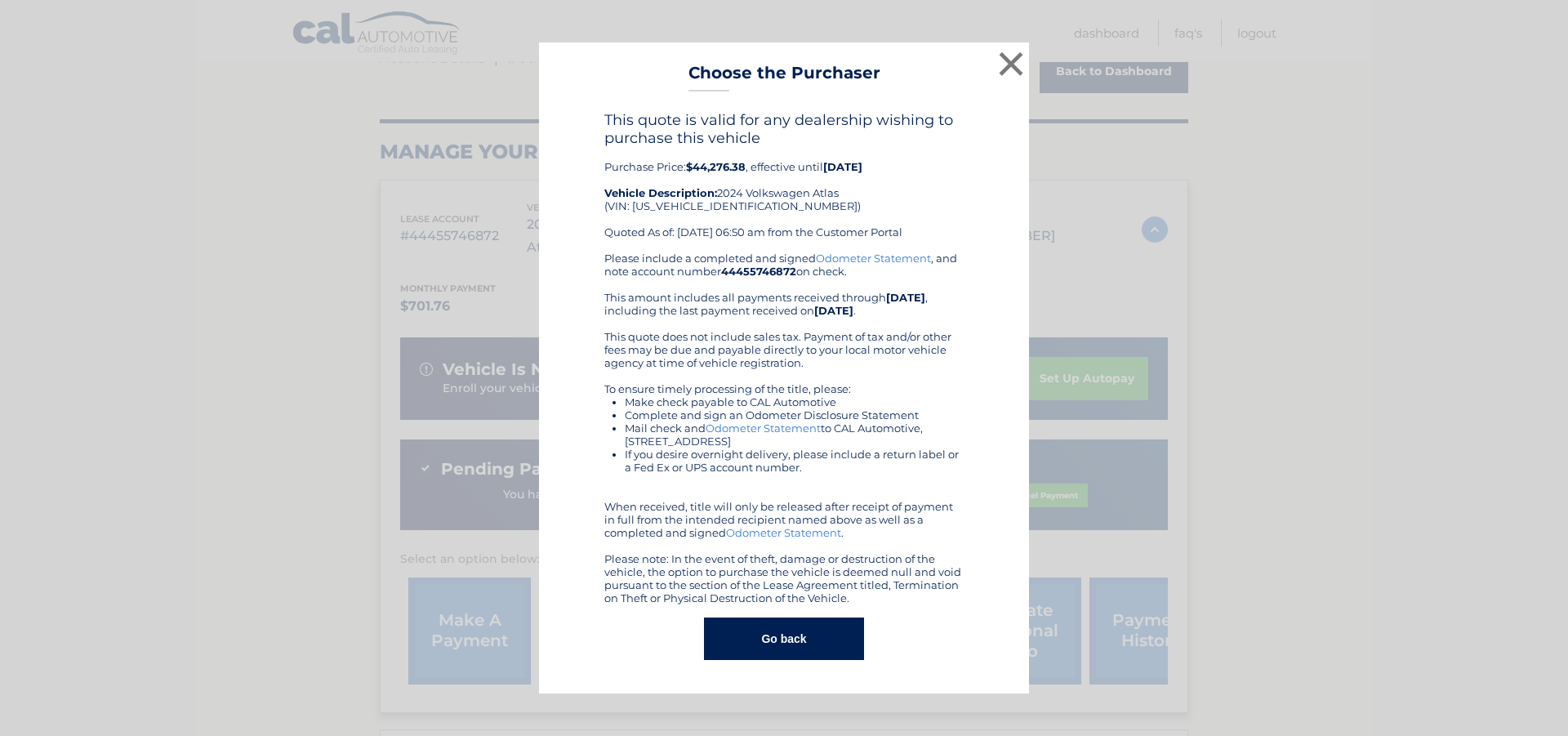
drag, startPoint x: 691, startPoint y: 171, endPoint x: 880, endPoint y: 159, distance: 189.4
click at [880, 159] on div "This quote is valid for any dealership wishing to purchase this vehicle Purchas…" at bounding box center [784, 181] width 359 height 141
click at [896, 174] on div "This quote is valid for any dealership wishing to purchase this vehicle Purchas…" at bounding box center [784, 181] width 359 height 141
click at [1006, 61] on button "×" at bounding box center [1011, 64] width 33 height 33
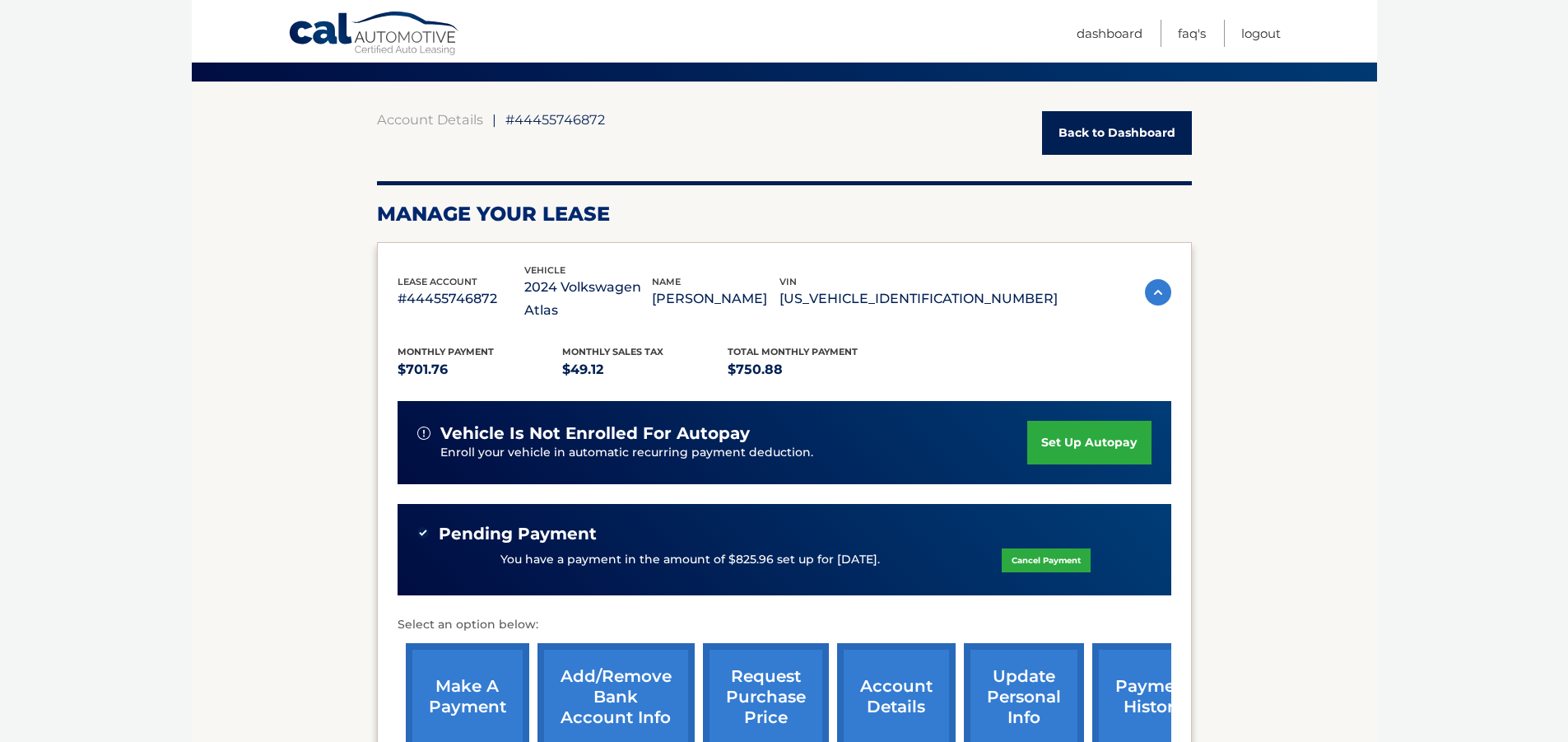
scroll to position [0, 0]
